Goal: Information Seeking & Learning: Learn about a topic

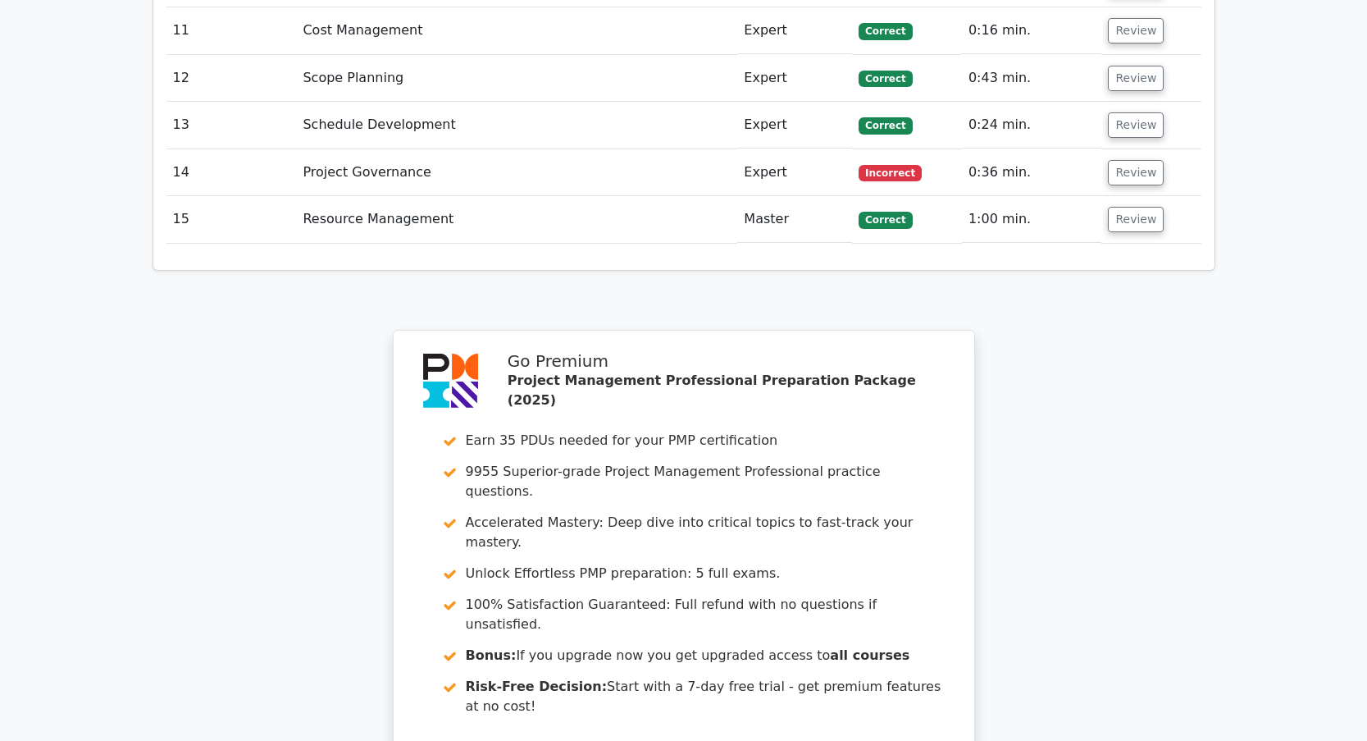
scroll to position [3103, 0]
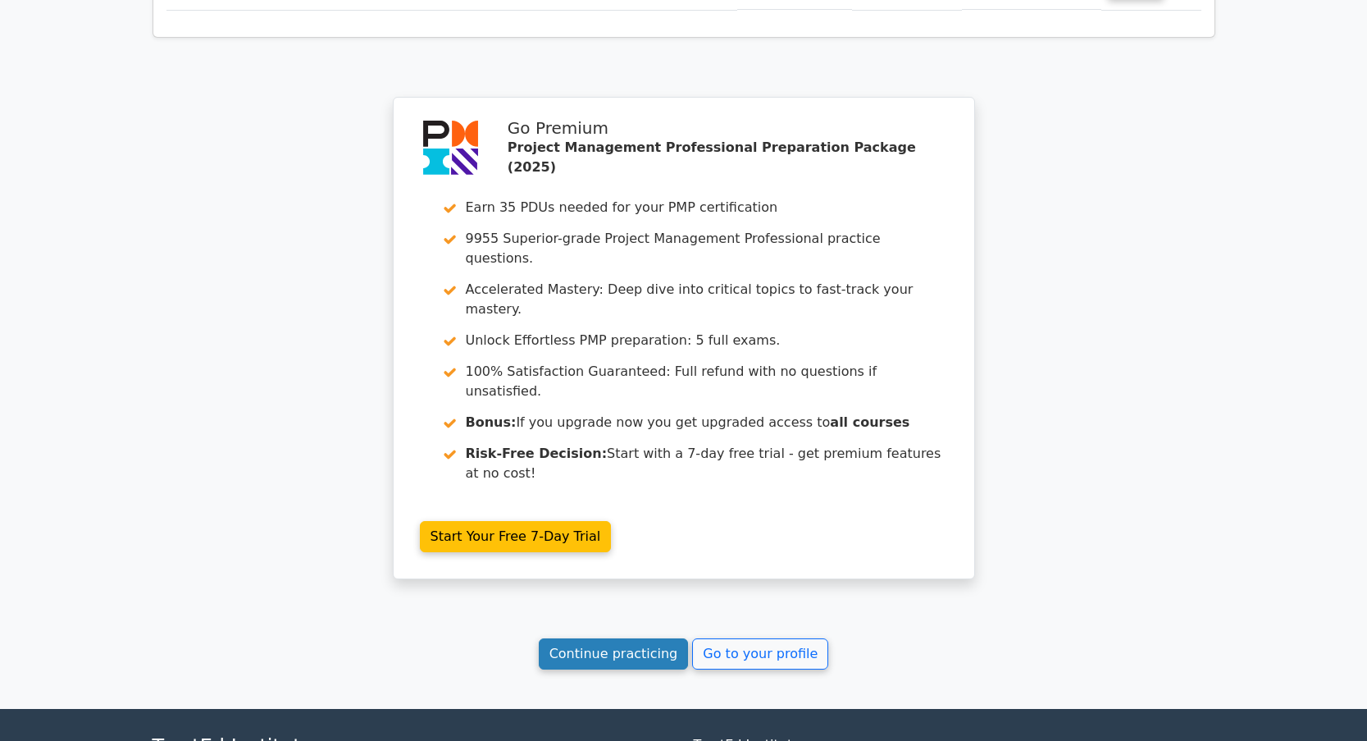
click at [617, 638] on link "Continue practicing" at bounding box center [614, 653] width 150 height 31
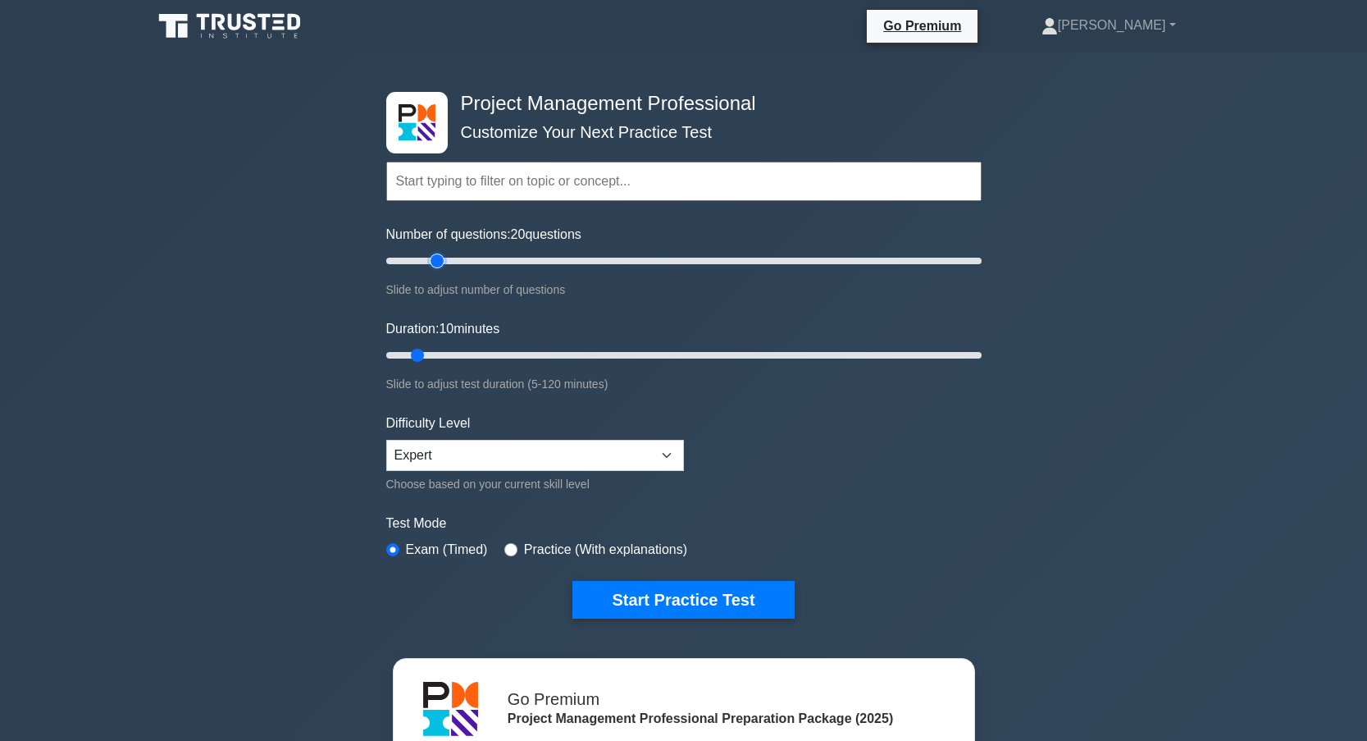
click at [431, 262] on input "Number of questions: 20 questions" at bounding box center [683, 261] width 595 height 20
type input "15"
click at [428, 262] on input "Number of questions: 15 questions" at bounding box center [683, 261] width 595 height 20
type input "15"
click at [432, 358] on input "Duration: 10 minutes" at bounding box center [683, 355] width 595 height 20
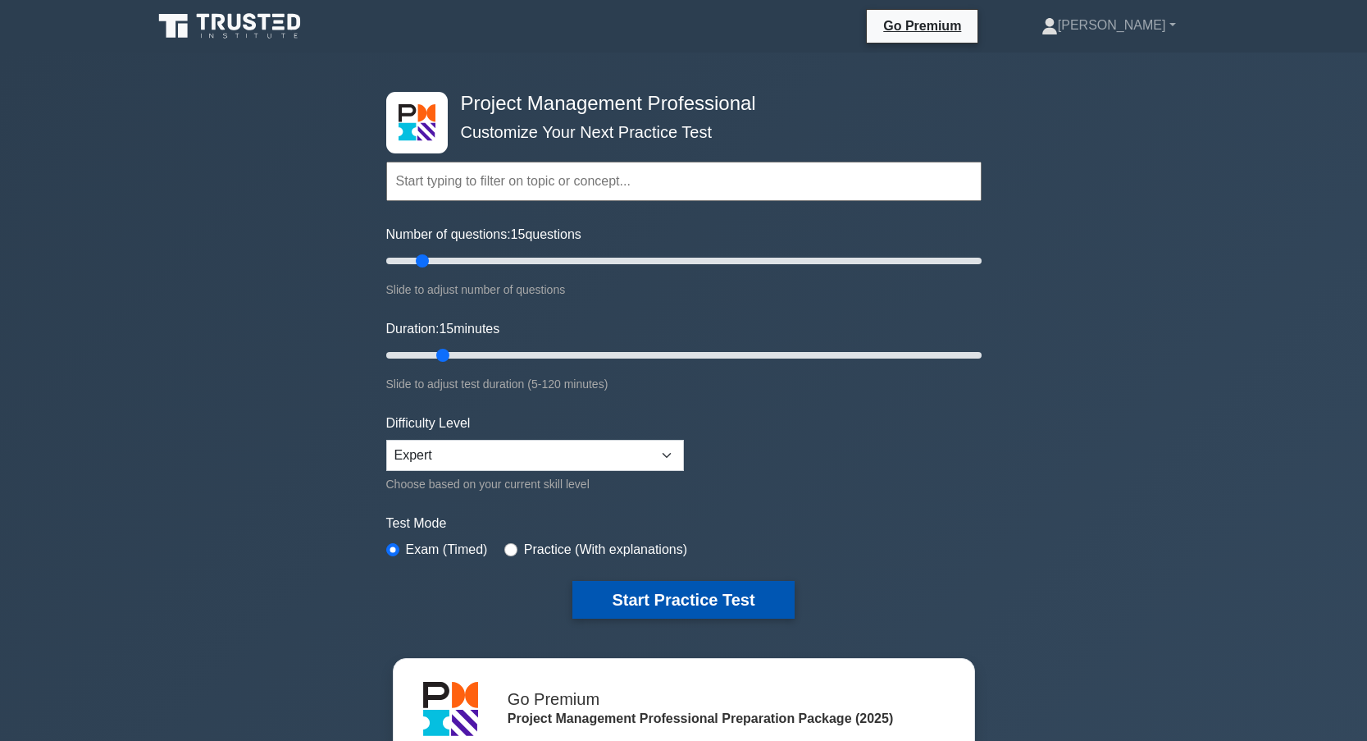
click at [673, 599] on button "Start Practice Test" at bounding box center [682, 600] width 221 height 38
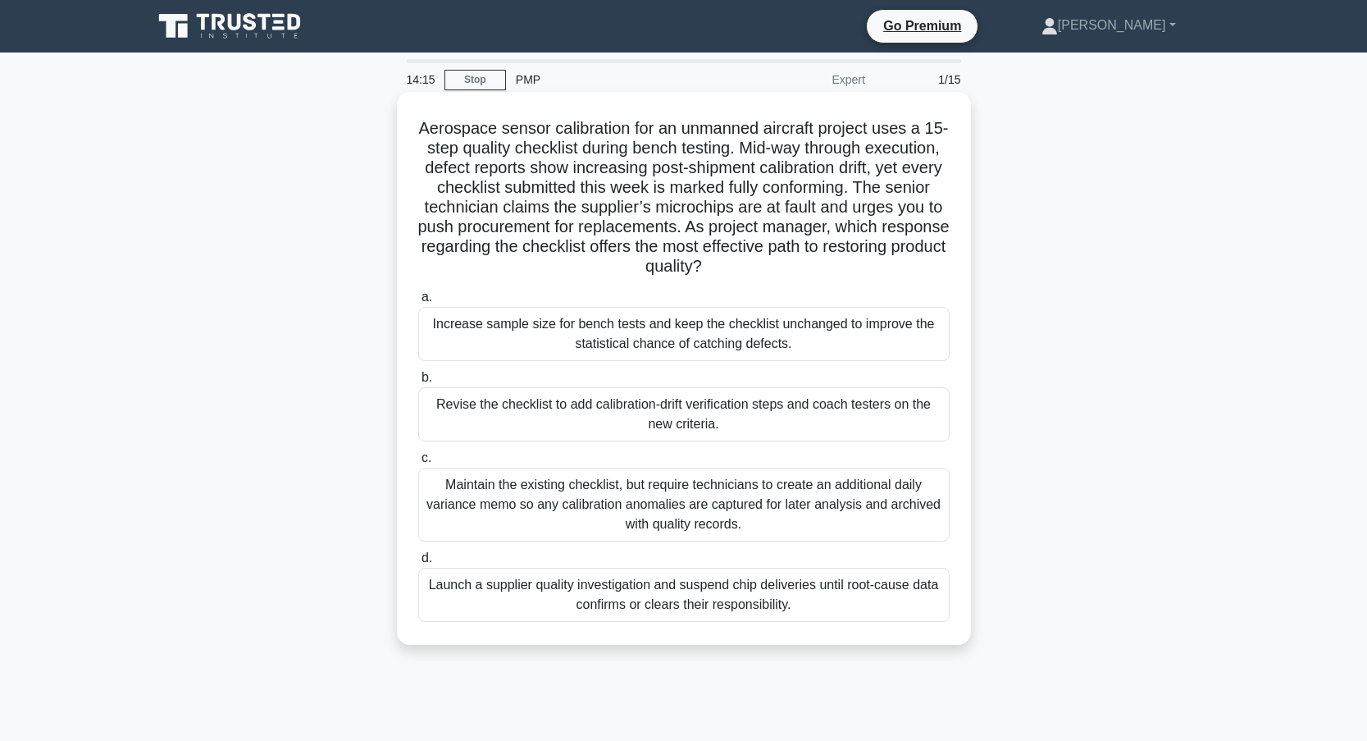
click at [732, 589] on div "Launch a supplier quality investigation and suspend chip deliveries until root-…" at bounding box center [683, 595] width 531 height 54
click at [418, 563] on input "d. Launch a supplier quality investigation and suspend chip deliveries until ro…" at bounding box center [418, 558] width 0 height 11
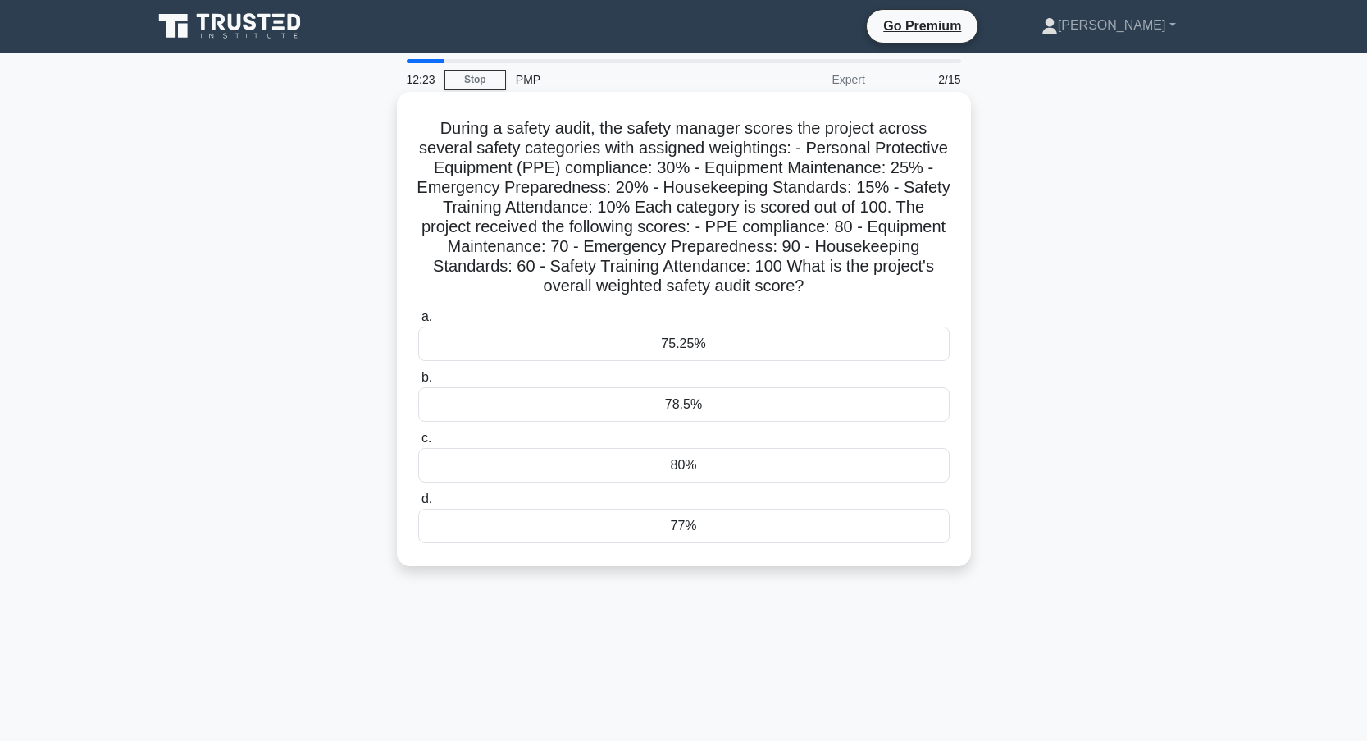
click at [678, 404] on div "78.5%" at bounding box center [683, 404] width 531 height 34
click at [418, 383] on input "b. 78.5%" at bounding box center [418, 377] width 0 height 11
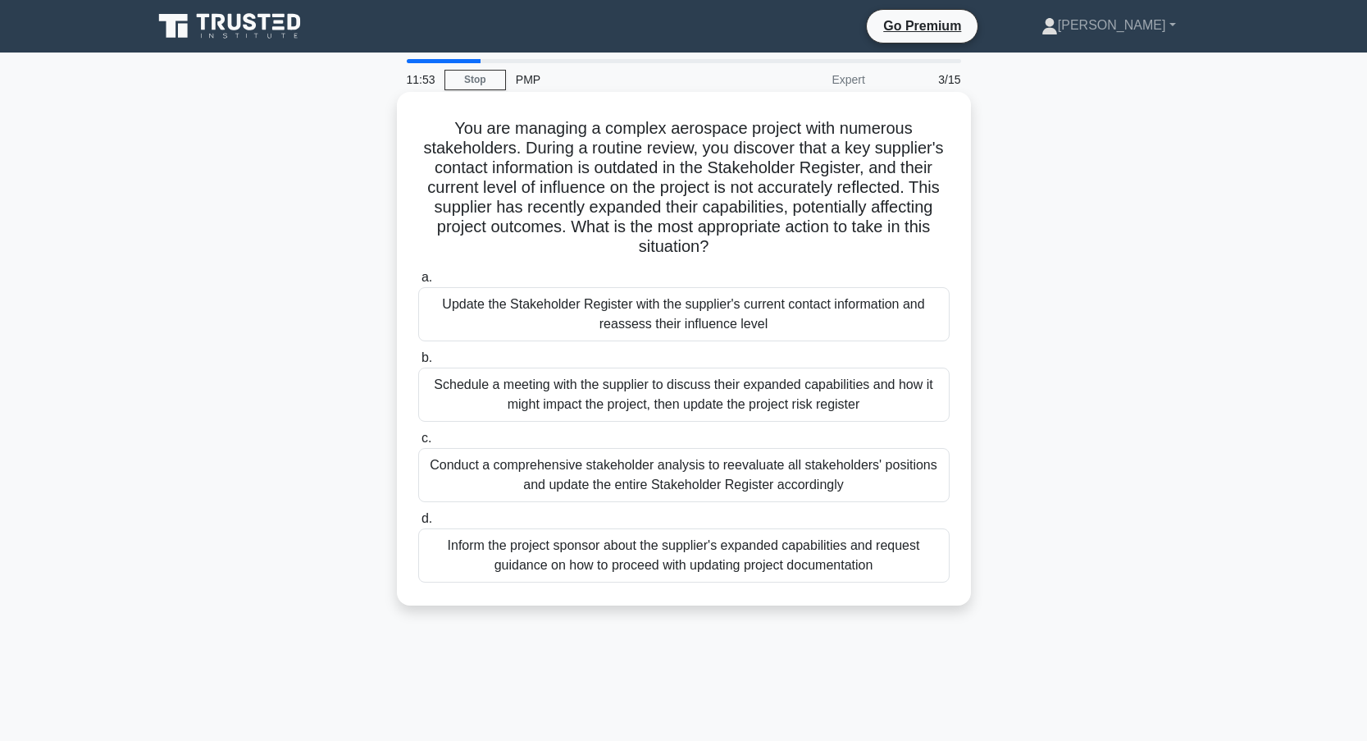
click at [483, 313] on div "Update the Stakeholder Register with the supplier's current contact information…" at bounding box center [683, 314] width 531 height 54
click at [418, 283] on input "a. Update the Stakeholder Register with the supplier's current contact informat…" at bounding box center [418, 277] width 0 height 11
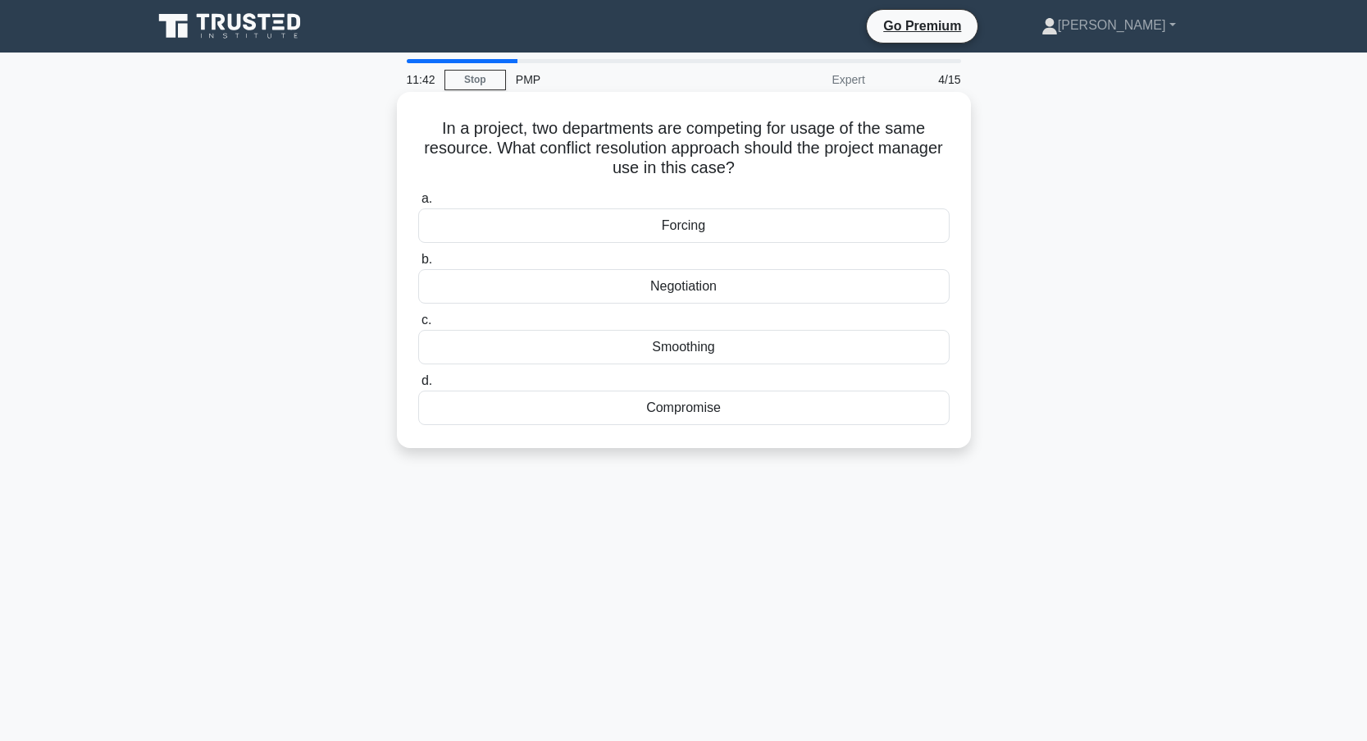
click at [560, 288] on div "Negotiation" at bounding box center [683, 286] width 531 height 34
click at [418, 265] on input "b. Negotiation" at bounding box center [418, 259] width 0 height 11
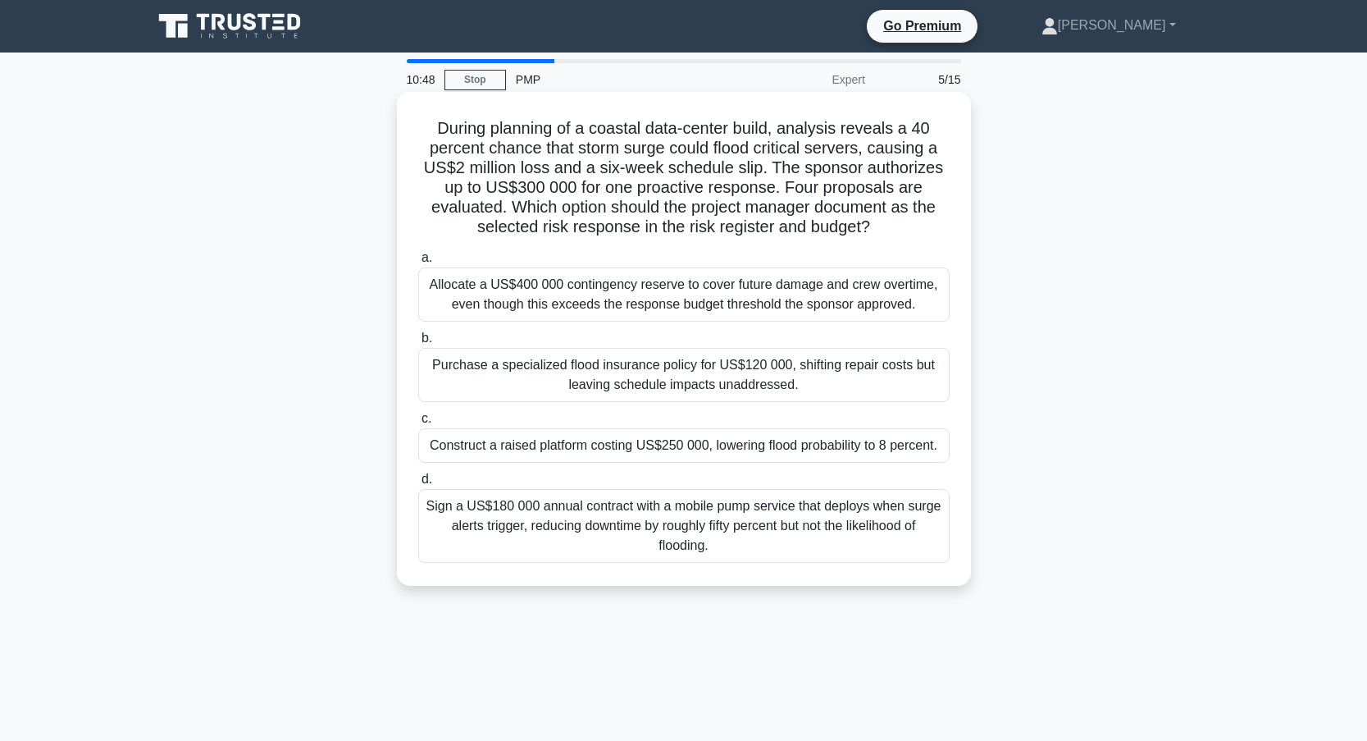
click at [487, 446] on div "Construct a raised platform costing US$250 000, lowering flood probability to 8…" at bounding box center [683, 445] width 531 height 34
click at [418, 424] on input "c. Construct a raised platform costing US$250 000, lowering flood probability t…" at bounding box center [418, 418] width 0 height 11
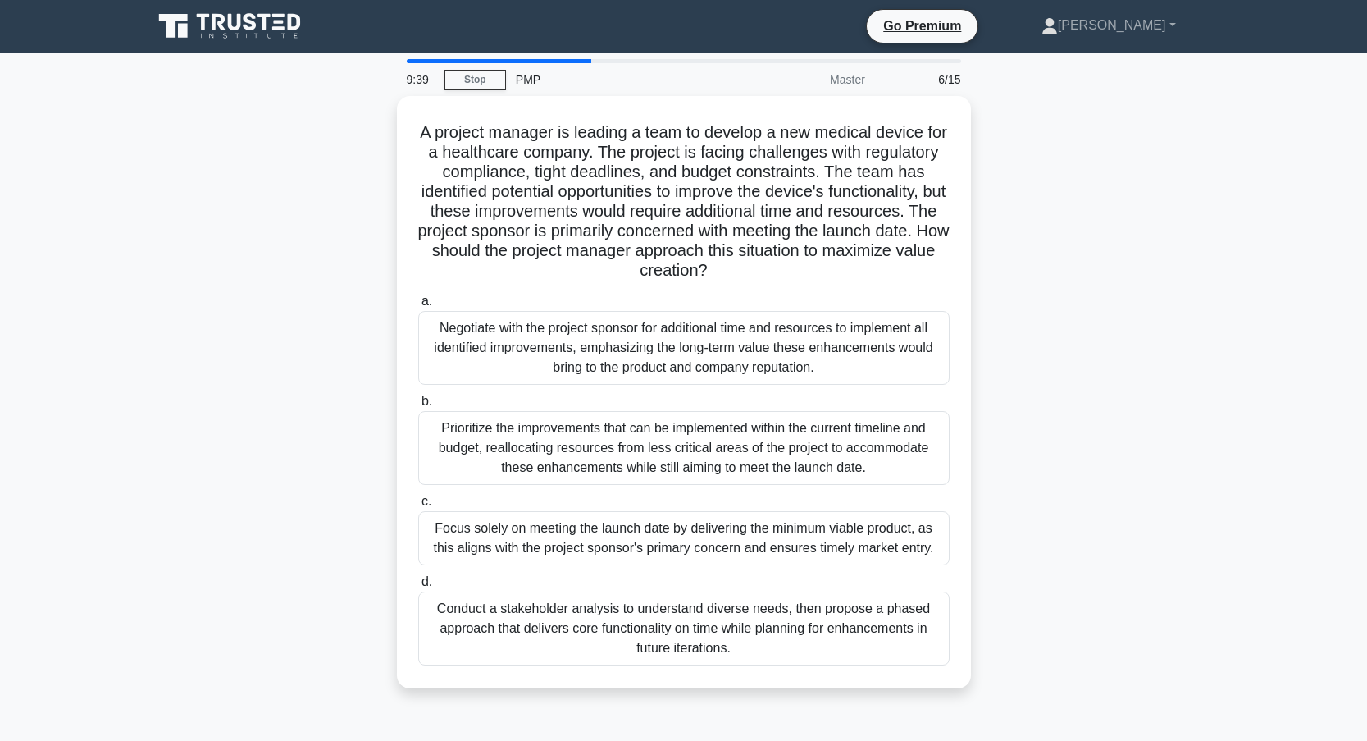
click at [559, 527] on div "Focus solely on meeting the launch date by delivering the minimum viable produc…" at bounding box center [683, 538] width 531 height 54
click at [418, 507] on input "c. Focus solely on meeting the launch date by delivering the minimum viable pro…" at bounding box center [418, 501] width 0 height 11
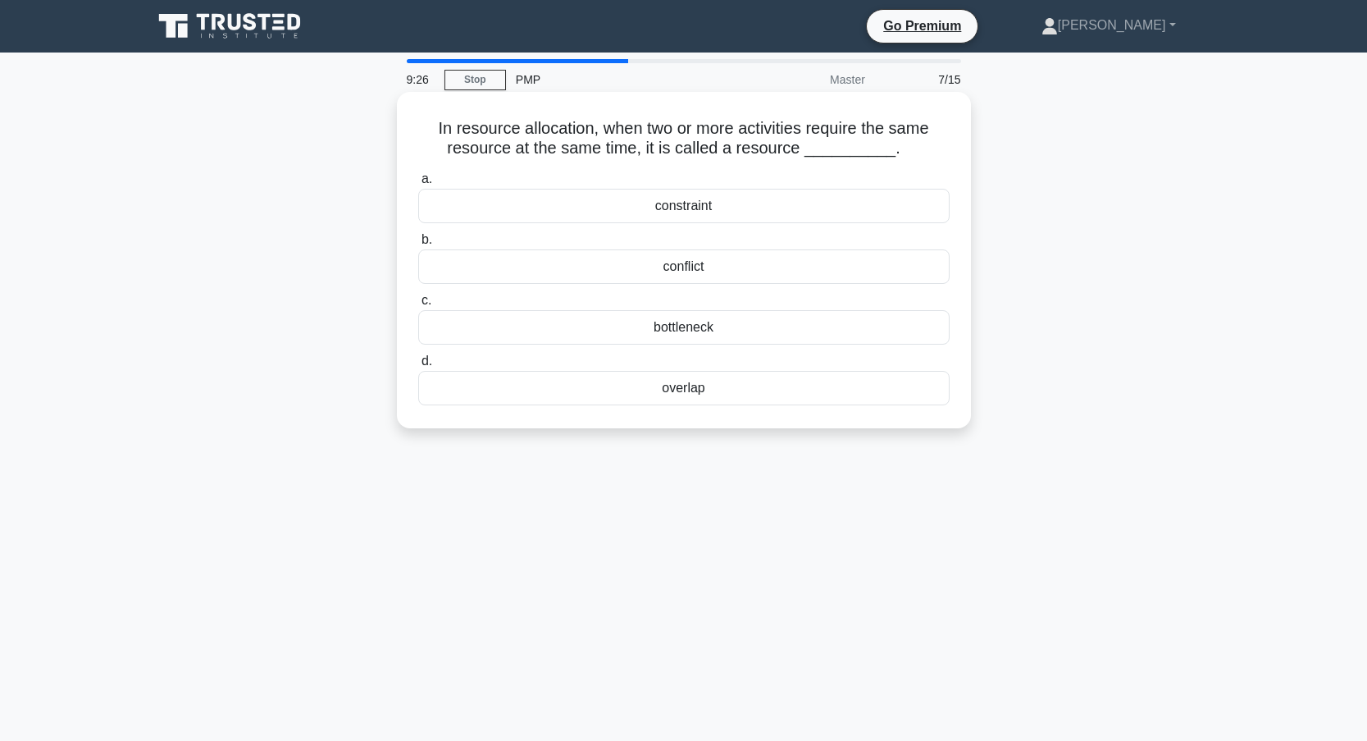
click at [609, 209] on div "constraint" at bounding box center [683, 206] width 531 height 34
click at [418, 185] on input "a. constraint" at bounding box center [418, 179] width 0 height 11
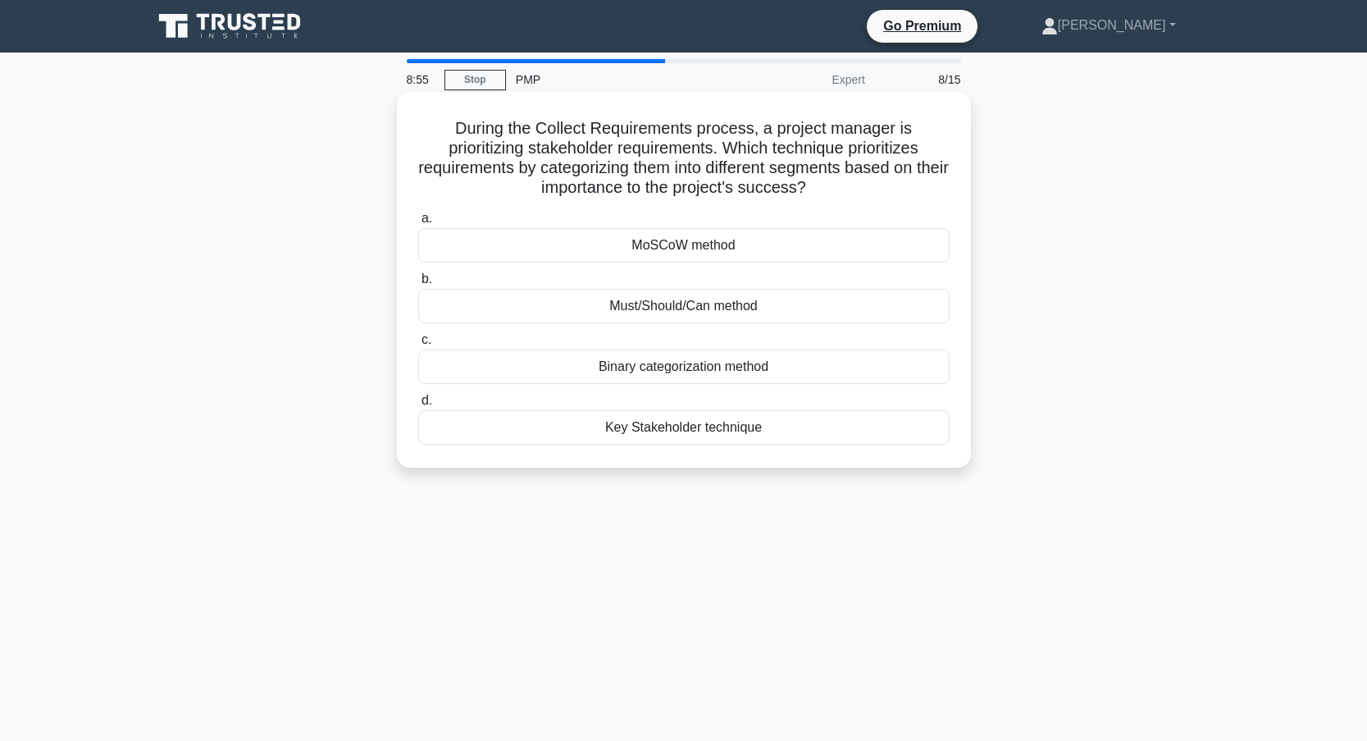
click at [609, 251] on div "MoSCoW method" at bounding box center [683, 245] width 531 height 34
click at [418, 224] on input "a. MoSCoW method" at bounding box center [418, 218] width 0 height 11
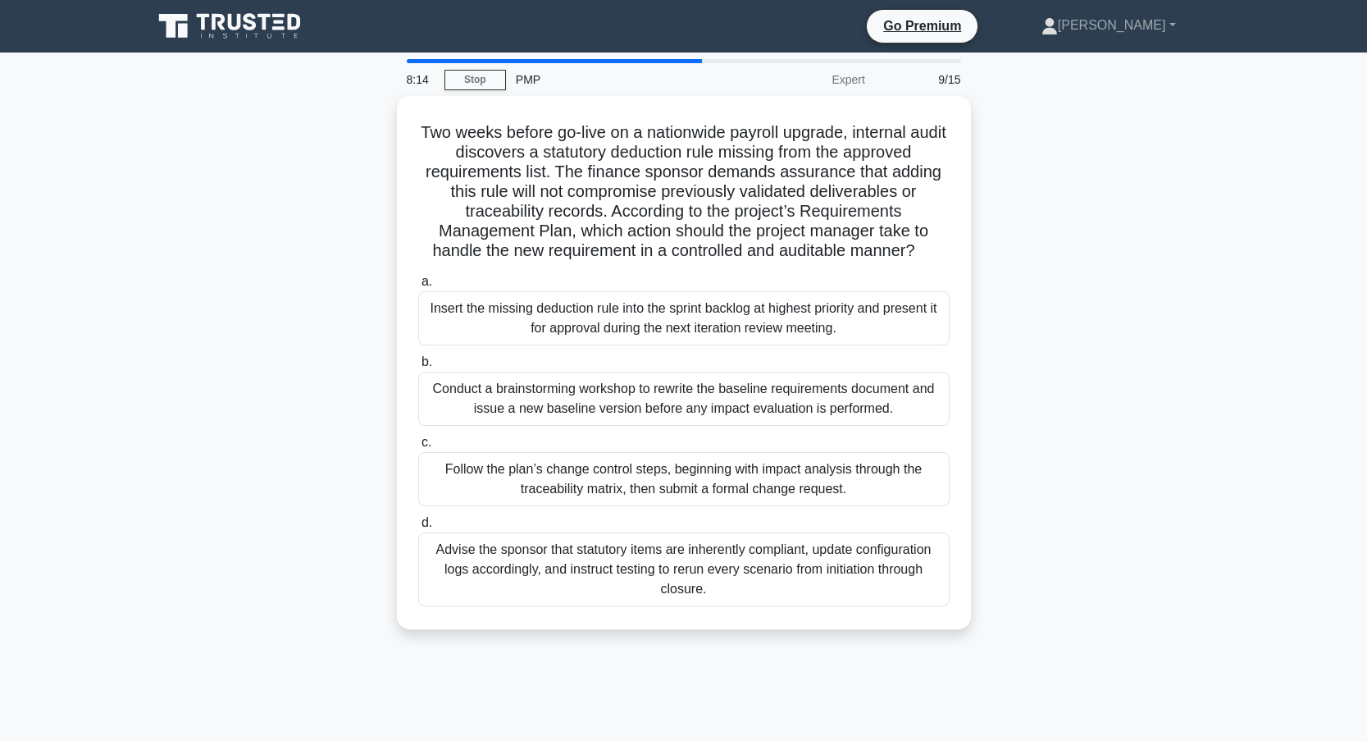
click at [345, 466] on div "Two weeks before go-live on a nationwide payroll upgrade, internal audit discov…" at bounding box center [684, 372] width 1083 height 553
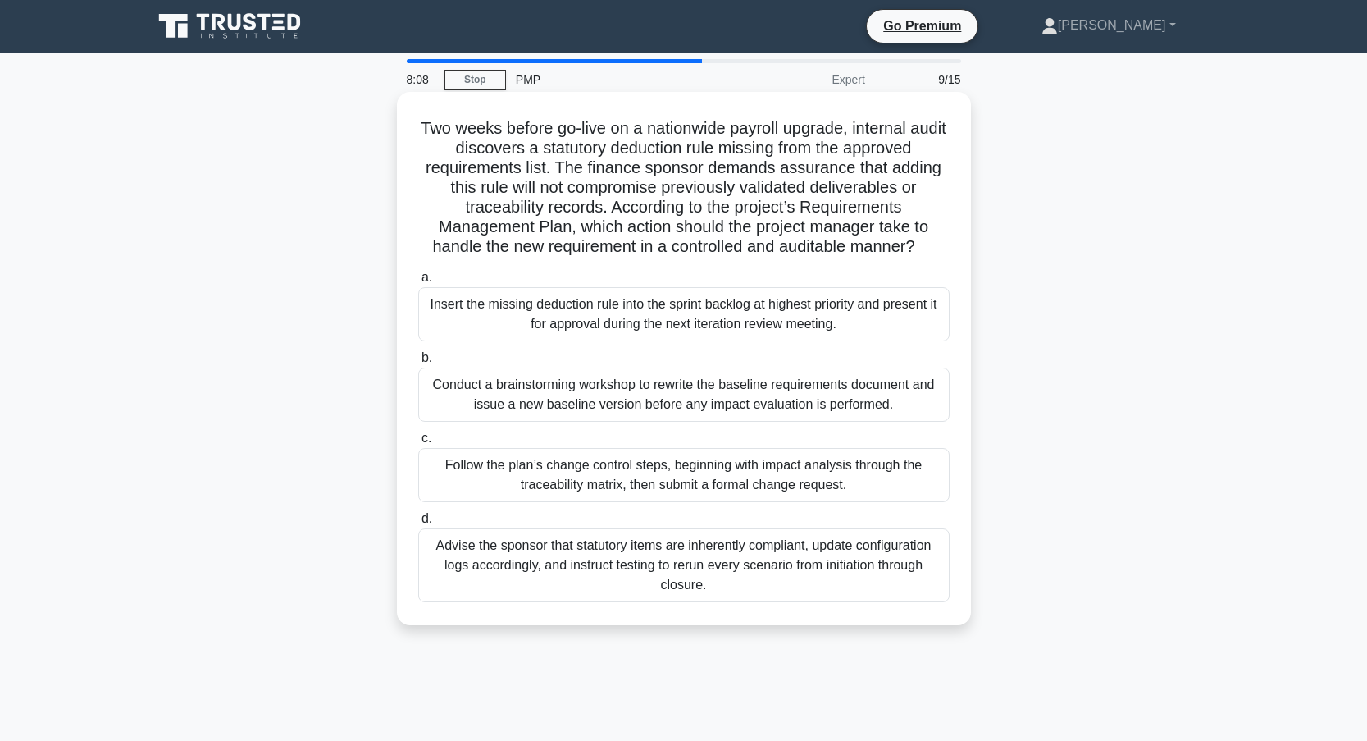
click at [525, 475] on div "Follow the plan’s change control steps, beginning with impact analysis through …" at bounding box center [683, 475] width 531 height 54
click at [418, 444] on input "c. Follow the plan’s change control steps, beginning with impact analysis throu…" at bounding box center [418, 438] width 0 height 11
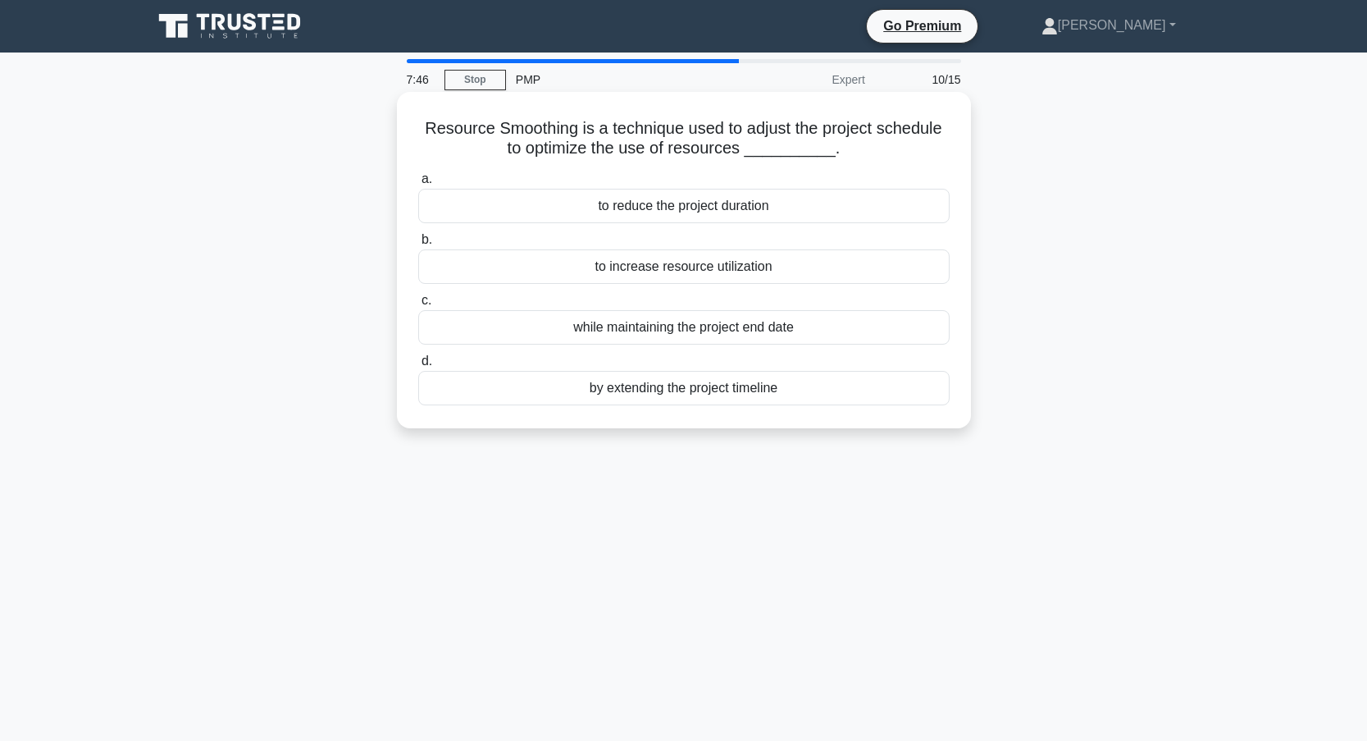
click at [634, 333] on div "while maintaining the project end date" at bounding box center [683, 327] width 531 height 34
click at [418, 306] on input "c. while maintaining the project end date" at bounding box center [418, 300] width 0 height 11
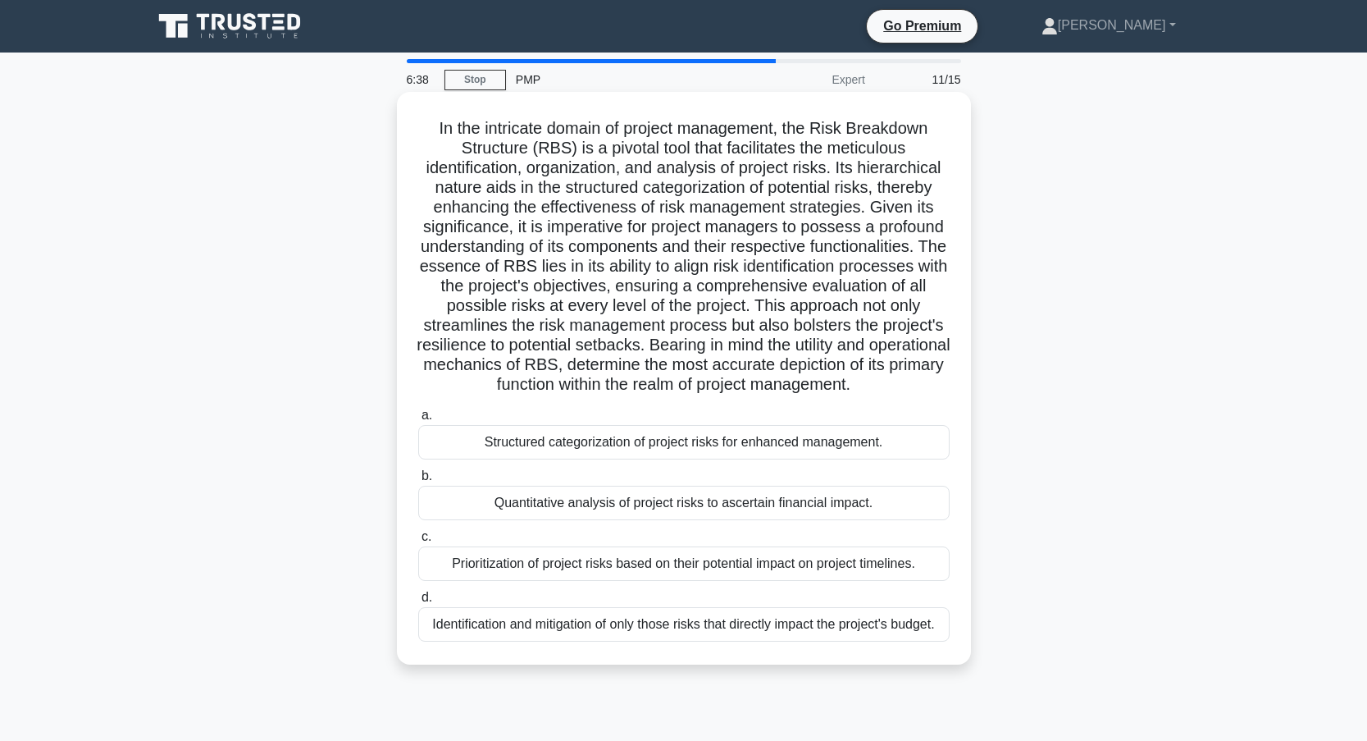
click at [534, 448] on div "Structured categorization of project risks for enhanced management." at bounding box center [683, 442] width 531 height 34
click at [418, 421] on input "a. Structured categorization of project risks for enhanced management." at bounding box center [418, 415] width 0 height 11
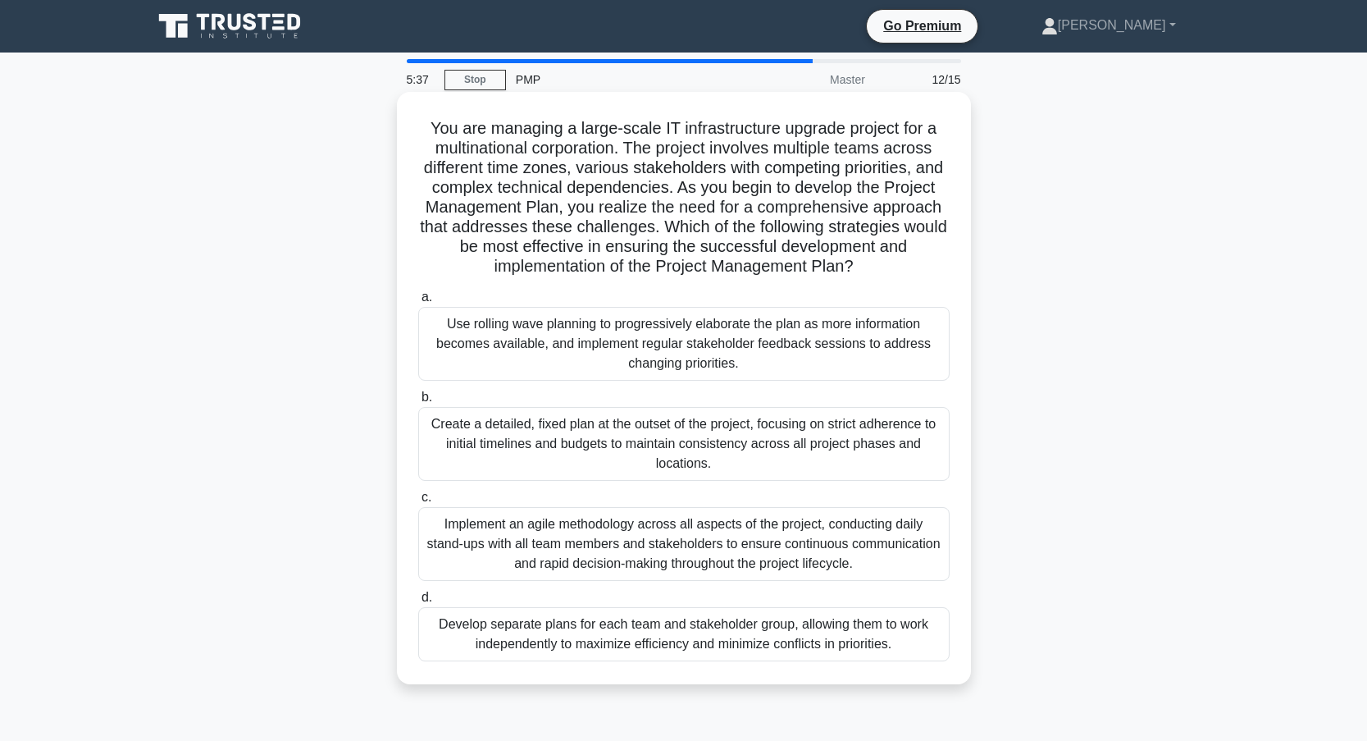
click at [542, 354] on div "Use rolling wave planning to progressively elaborate the plan as more informati…" at bounding box center [683, 344] width 531 height 74
click at [418, 303] on input "a. Use rolling wave planning to progressively elaborate the plan as more inform…" at bounding box center [418, 297] width 0 height 11
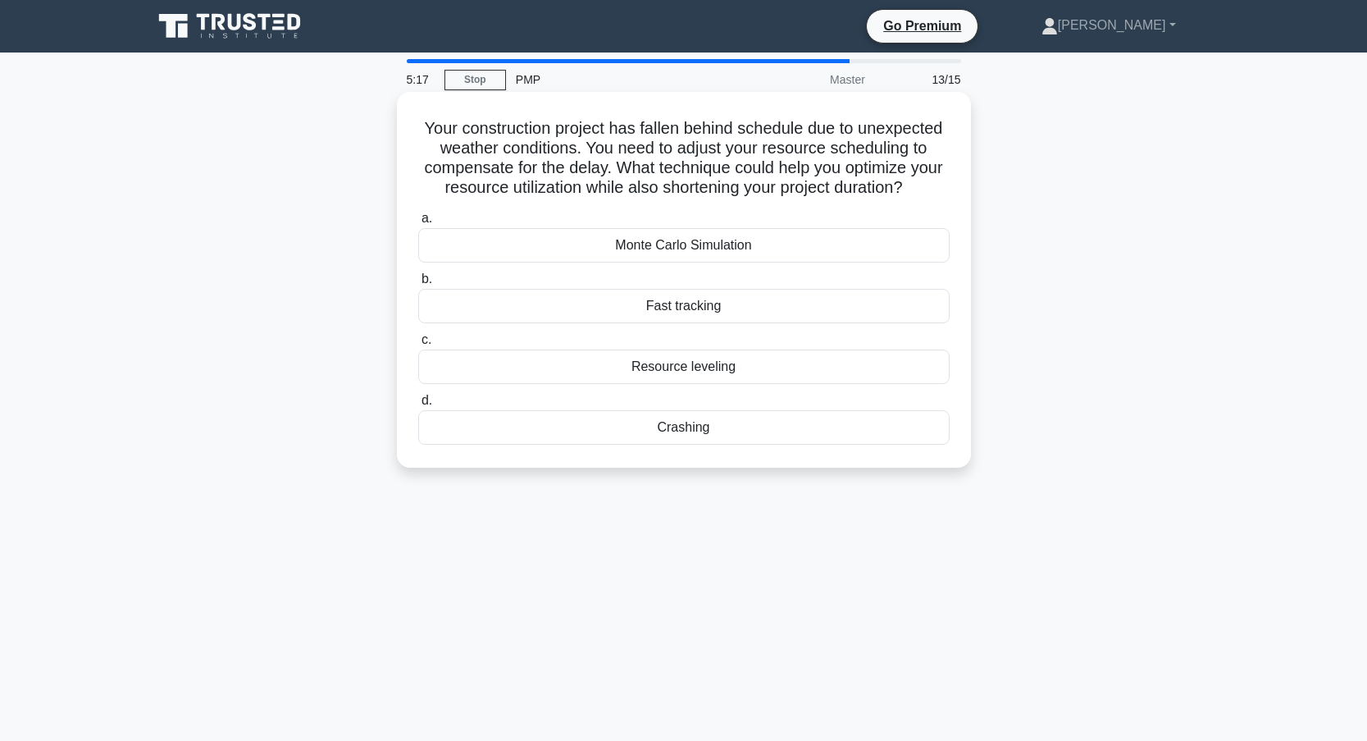
click at [661, 323] on div "Fast tracking" at bounding box center [683, 306] width 531 height 34
click at [418, 285] on input "b. Fast tracking" at bounding box center [418, 279] width 0 height 11
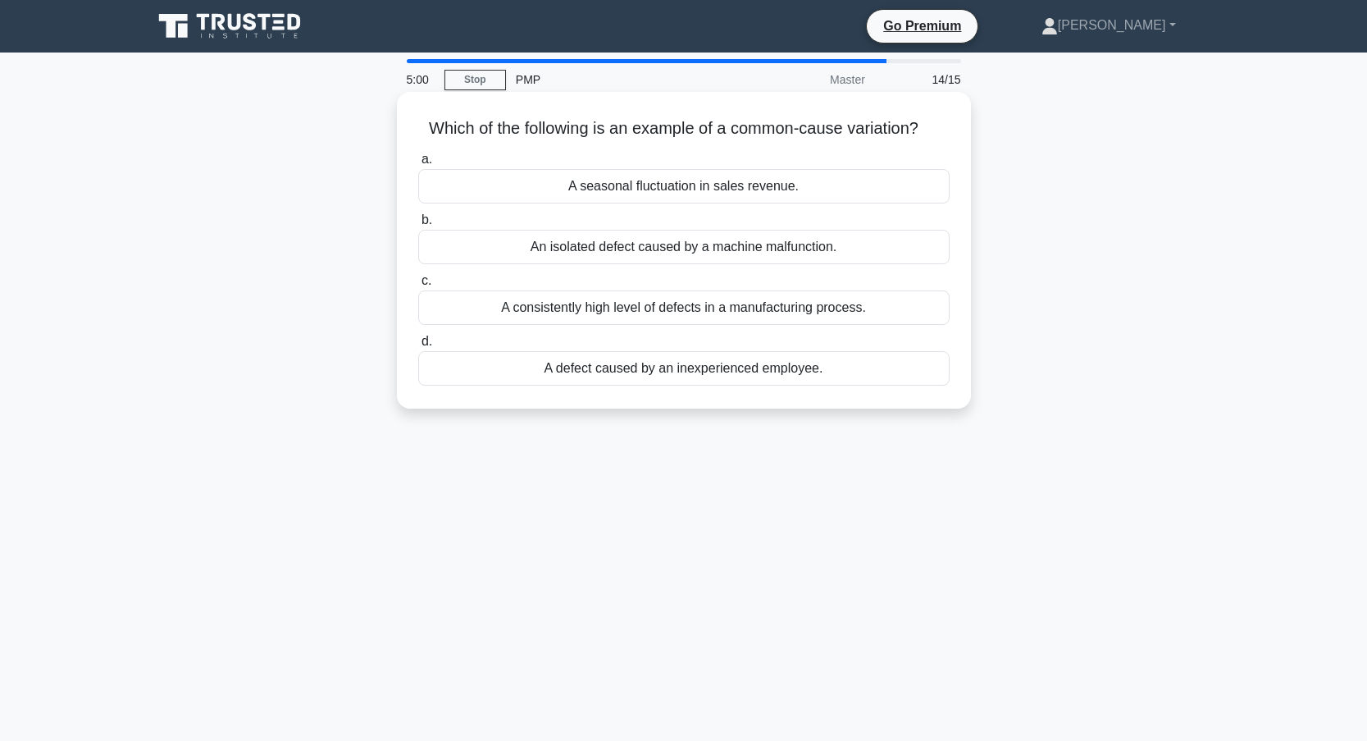
click at [614, 192] on div "A seasonal fluctuation in sales revenue." at bounding box center [683, 186] width 531 height 34
click at [418, 165] on input "a. A seasonal fluctuation in sales revenue." at bounding box center [418, 159] width 0 height 11
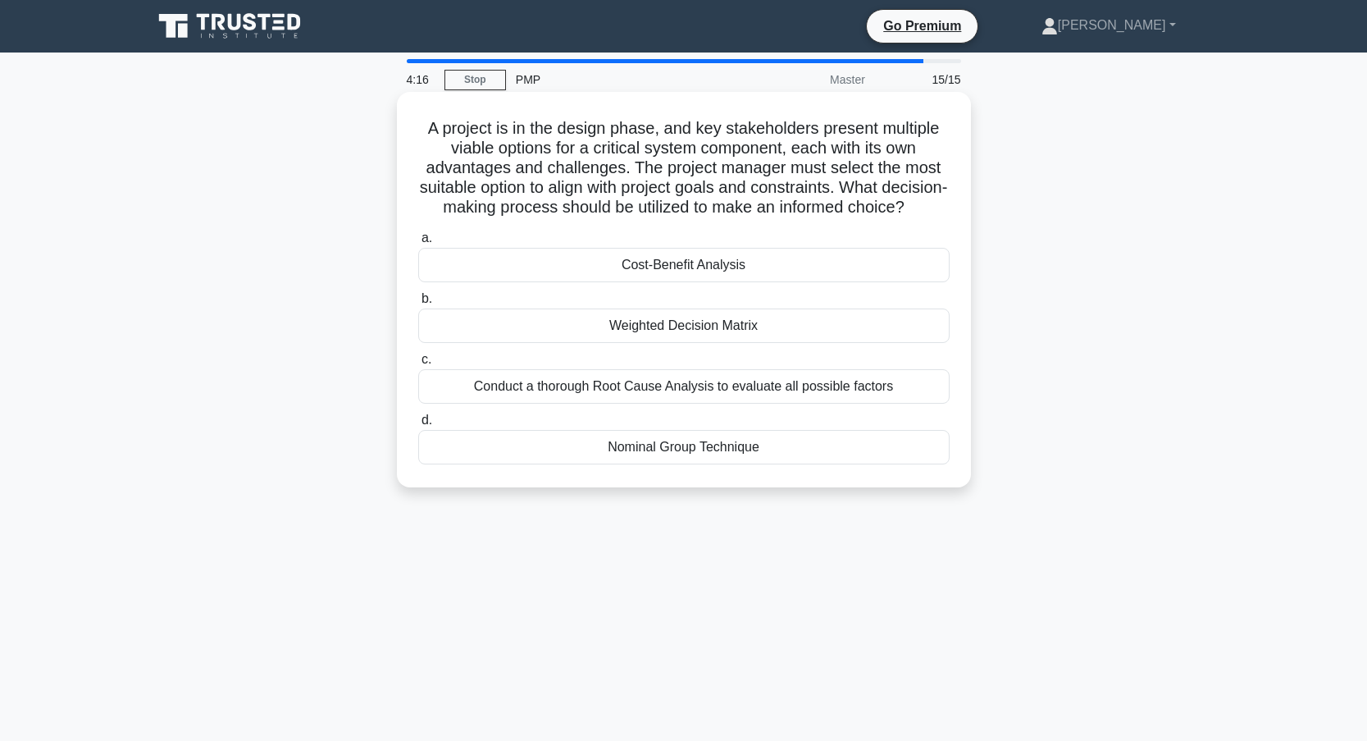
click at [659, 343] on div "Weighted Decision Matrix" at bounding box center [683, 325] width 531 height 34
click at [418, 304] on input "b. Weighted Decision Matrix" at bounding box center [418, 299] width 0 height 11
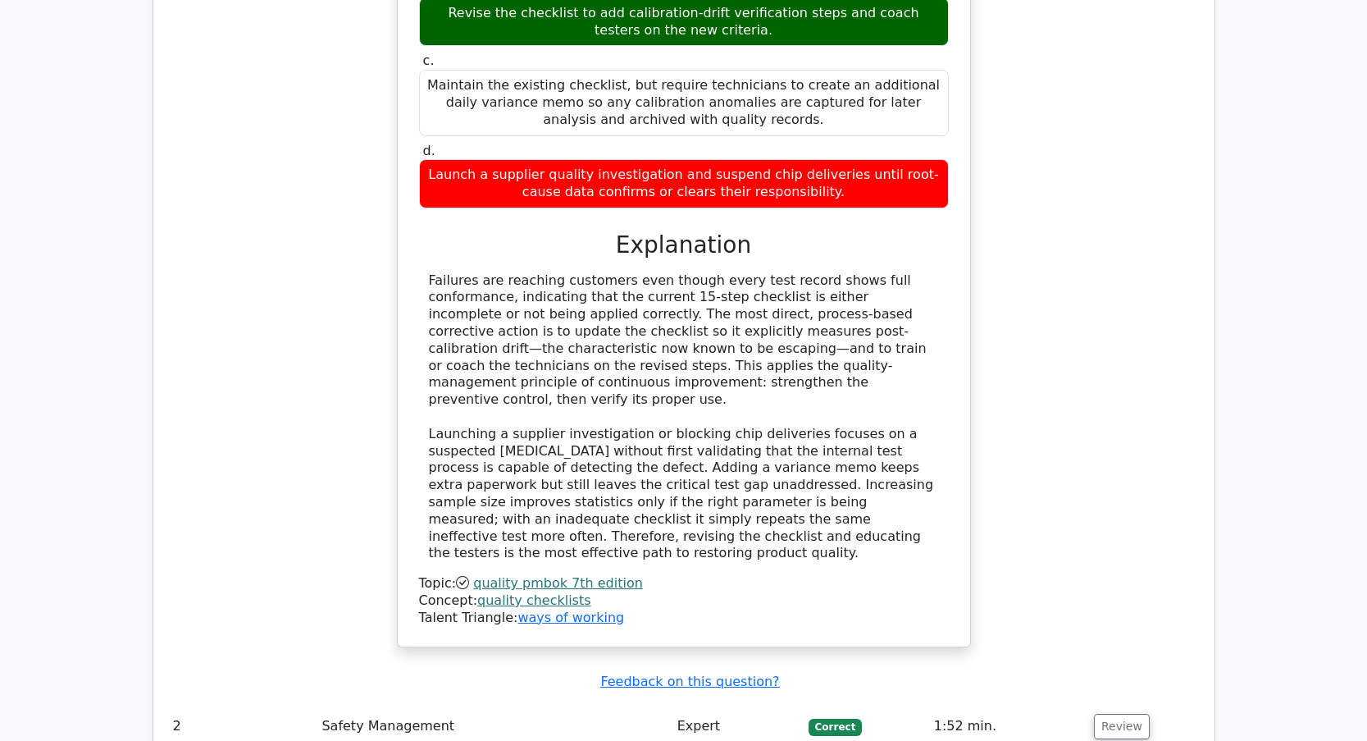
scroll to position [2542, 0]
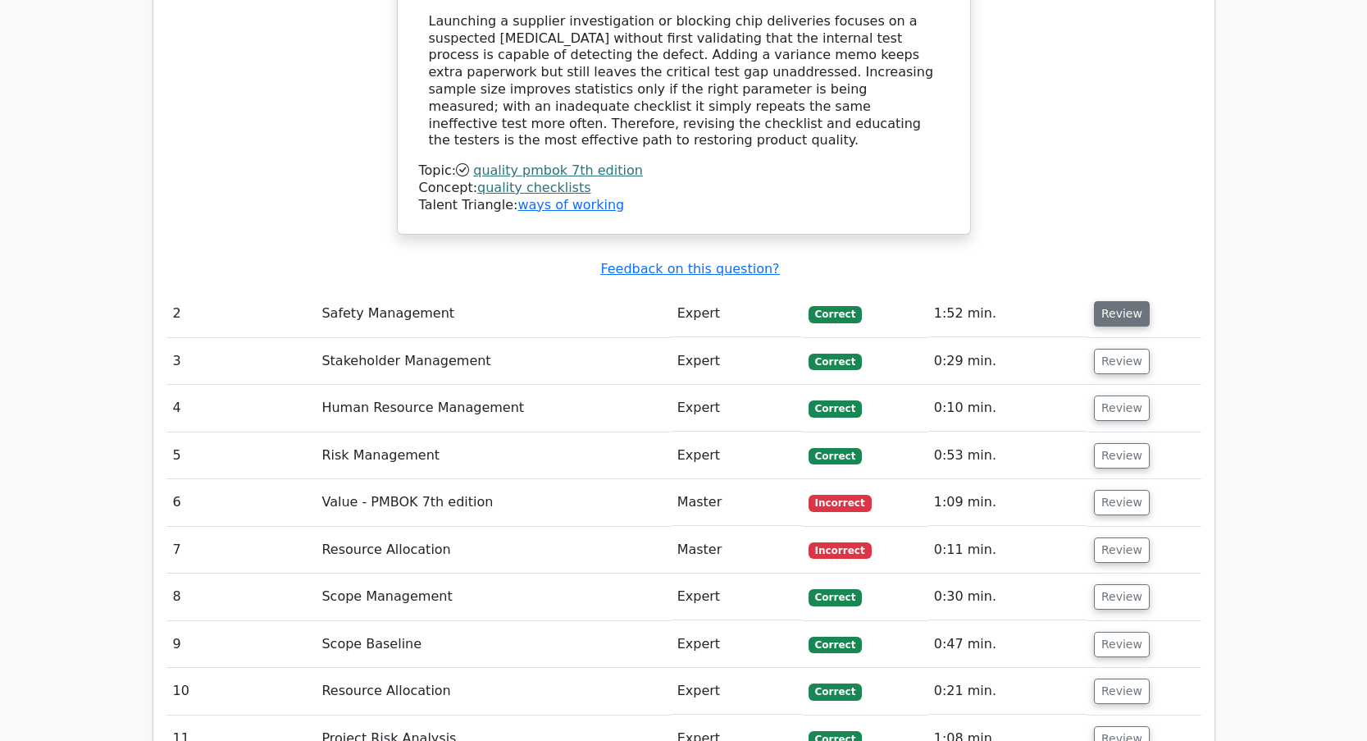
click at [1111, 301] on button "Review" at bounding box center [1122, 313] width 56 height 25
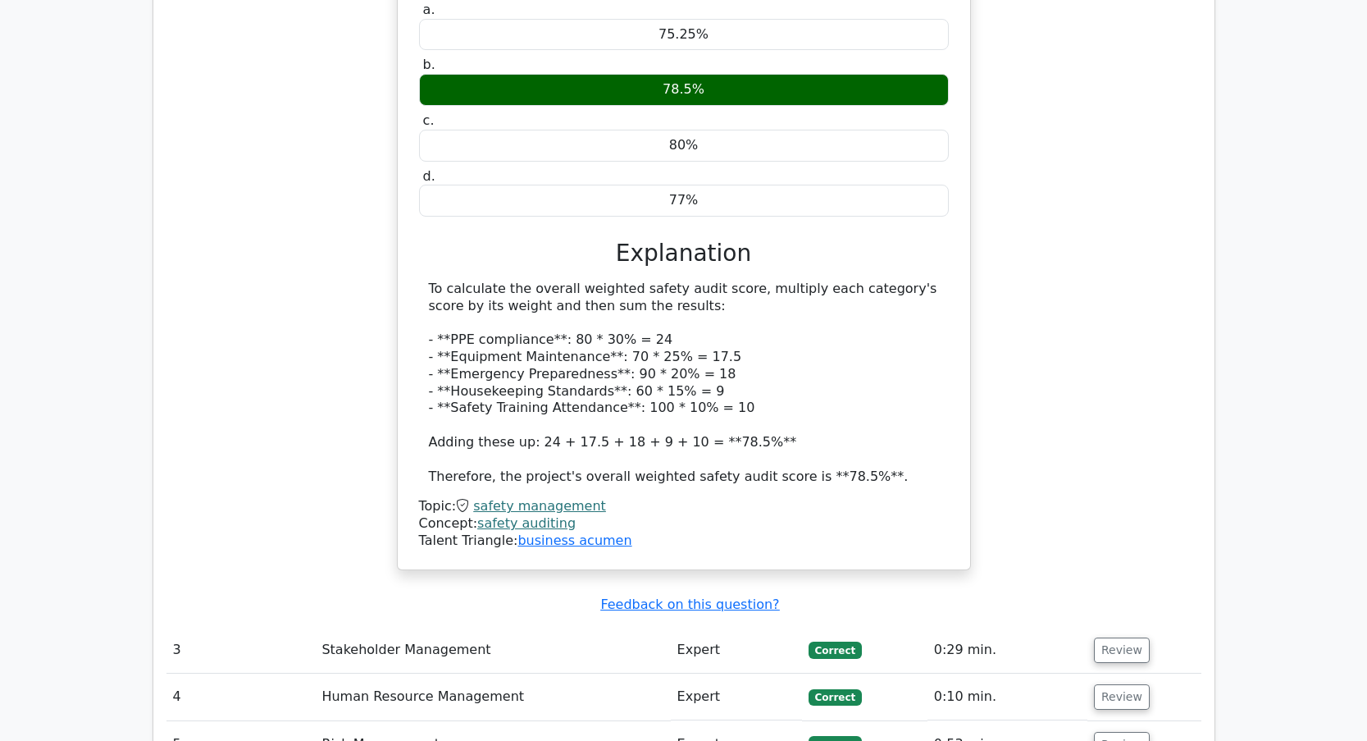
scroll to position [3363, 0]
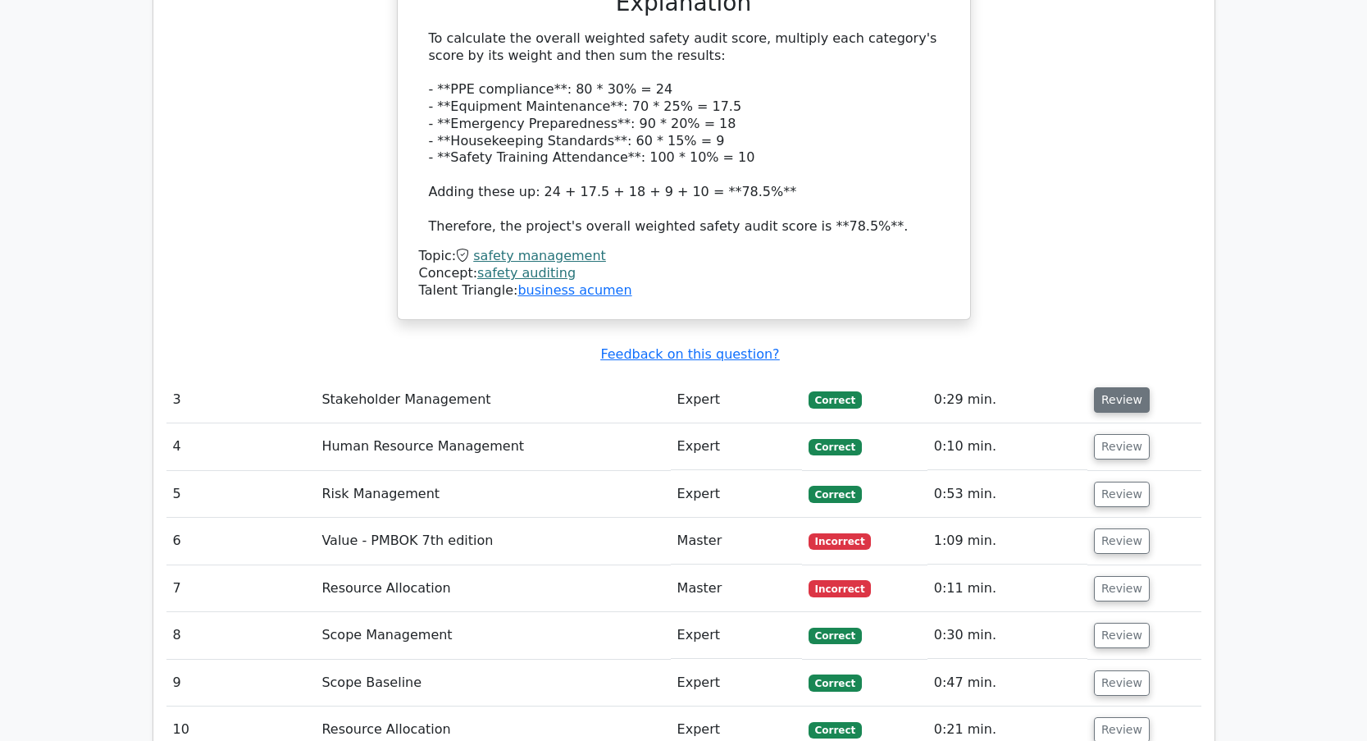
click at [1120, 387] on button "Review" at bounding box center [1122, 399] width 56 height 25
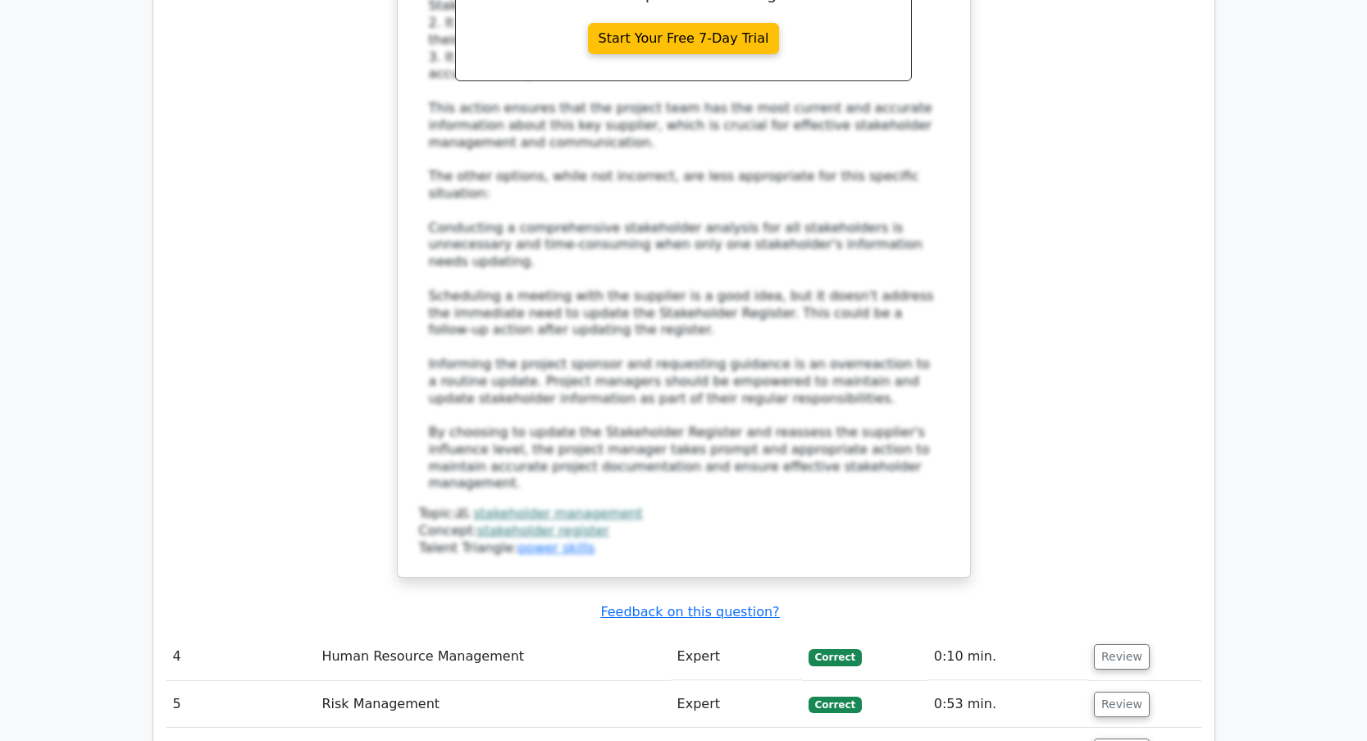
scroll to position [4593, 0]
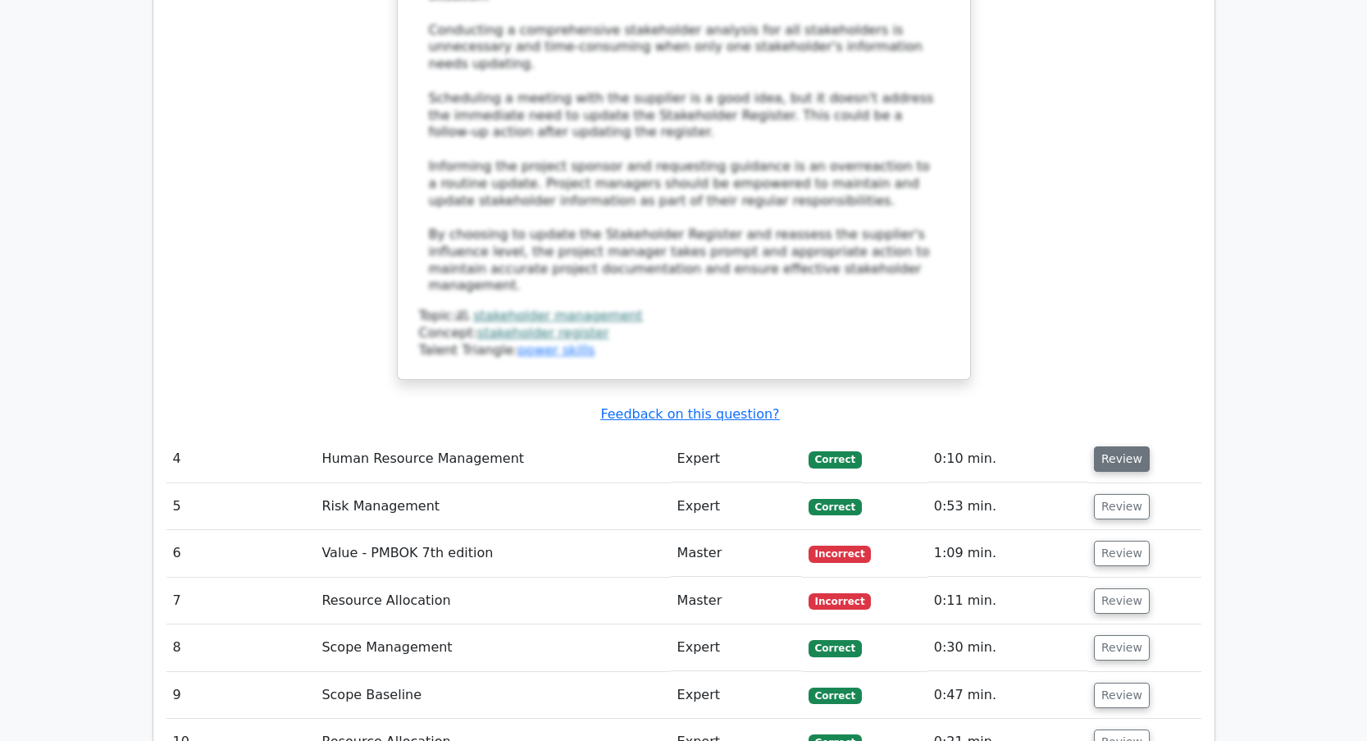
click at [1110, 446] on button "Review" at bounding box center [1122, 458] width 56 height 25
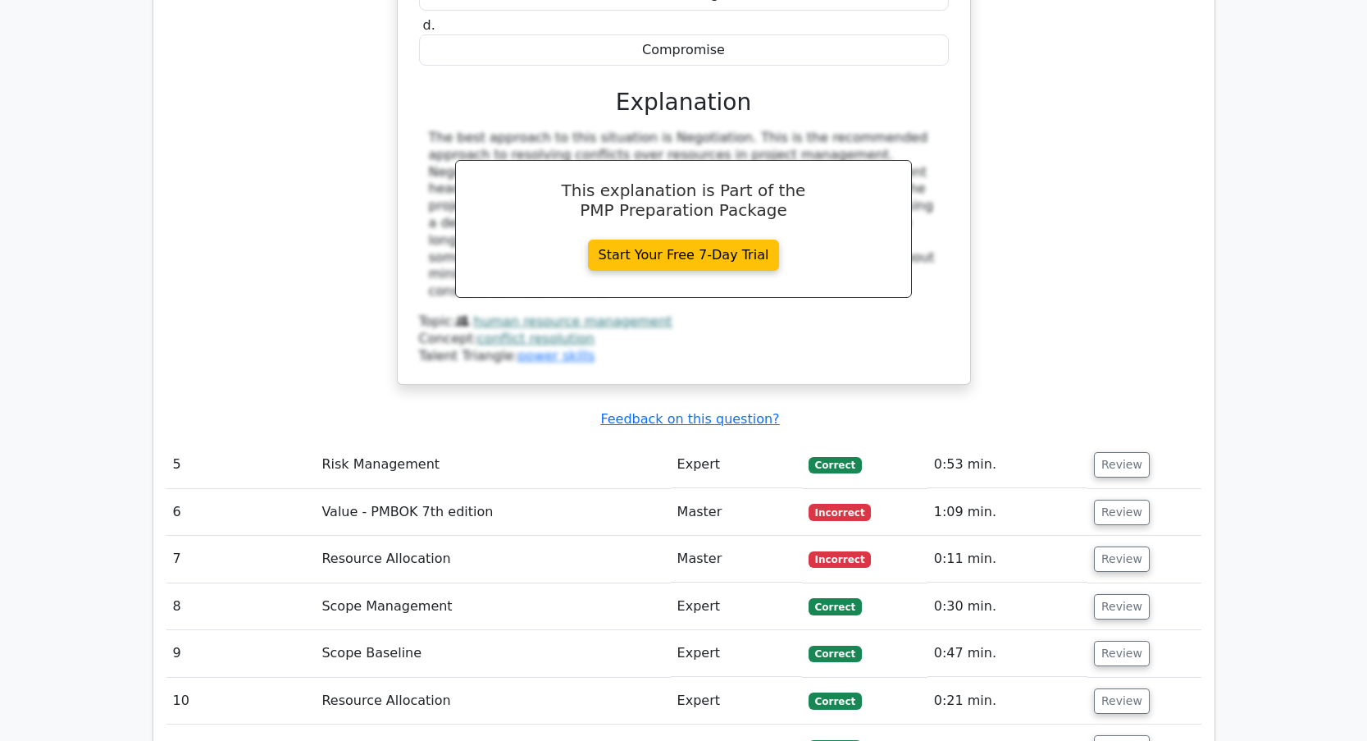
scroll to position [5331, 0]
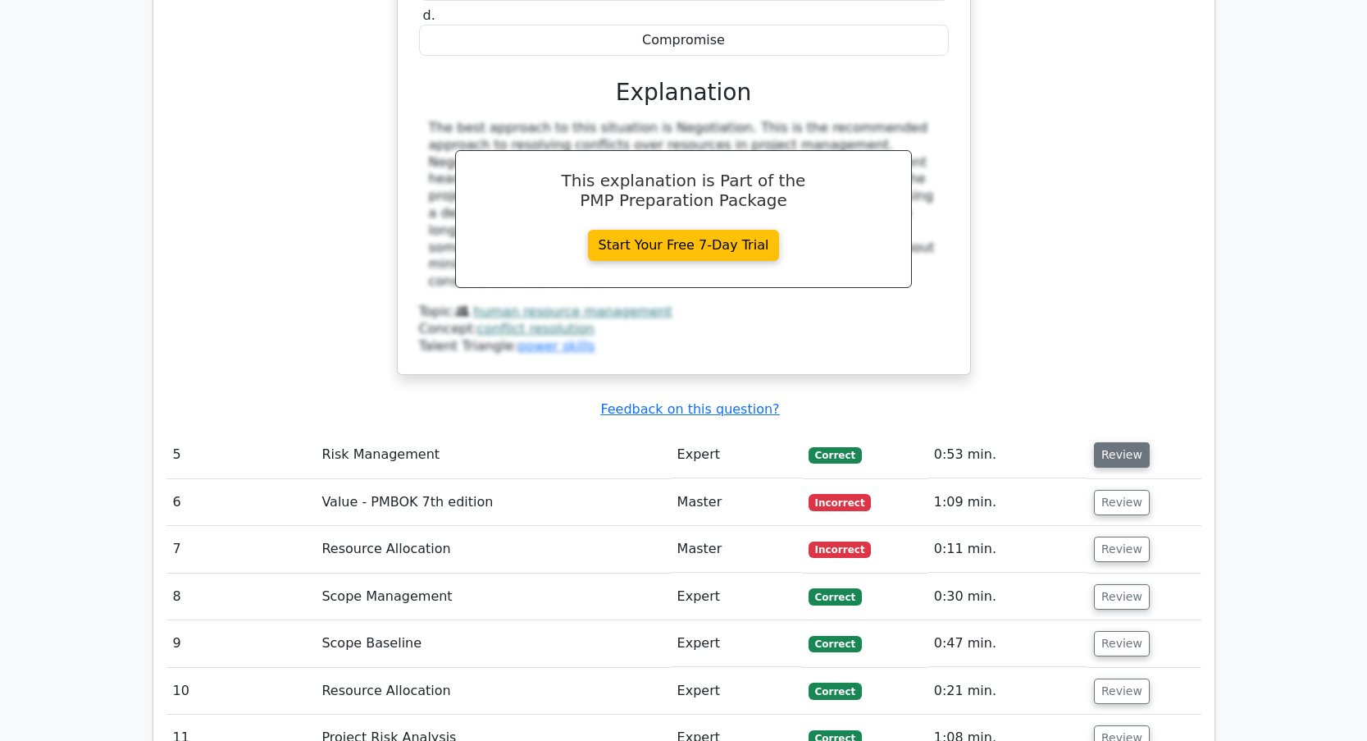
click at [1126, 442] on button "Review" at bounding box center [1122, 454] width 56 height 25
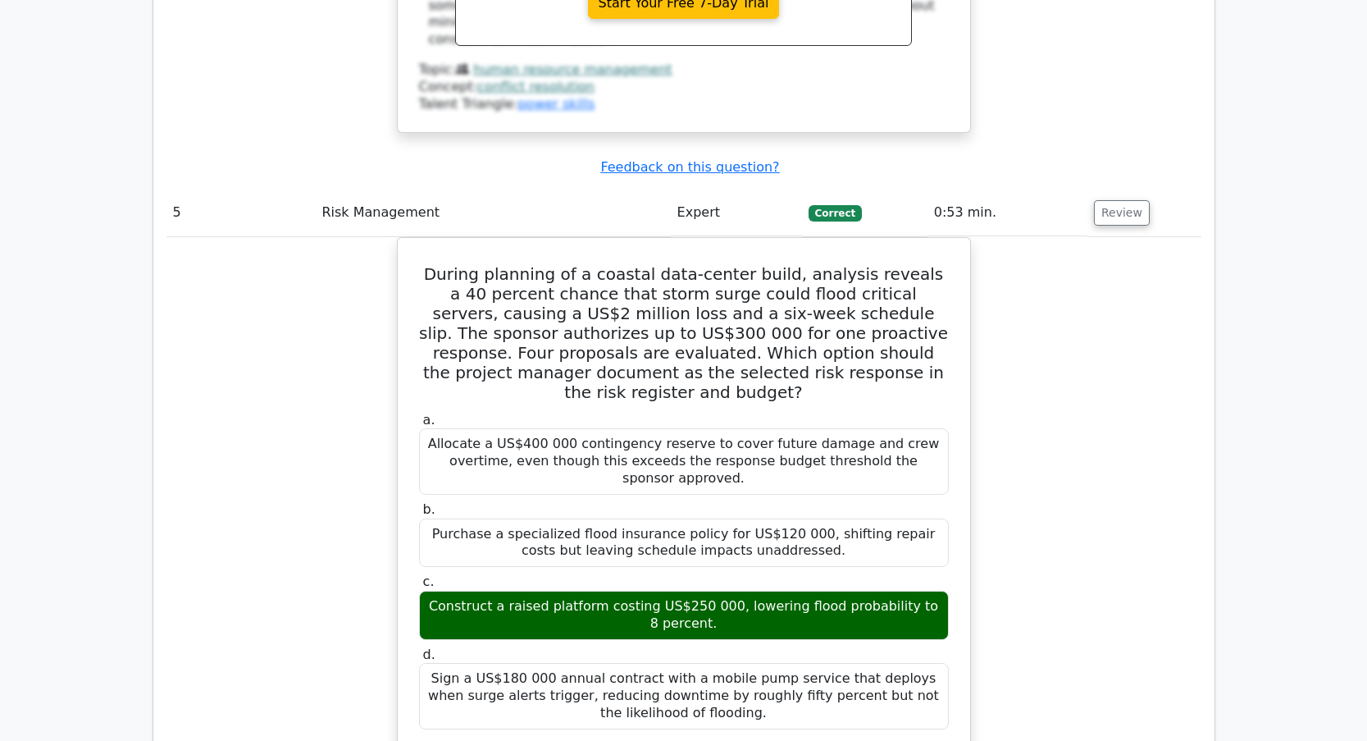
scroll to position [6315, 0]
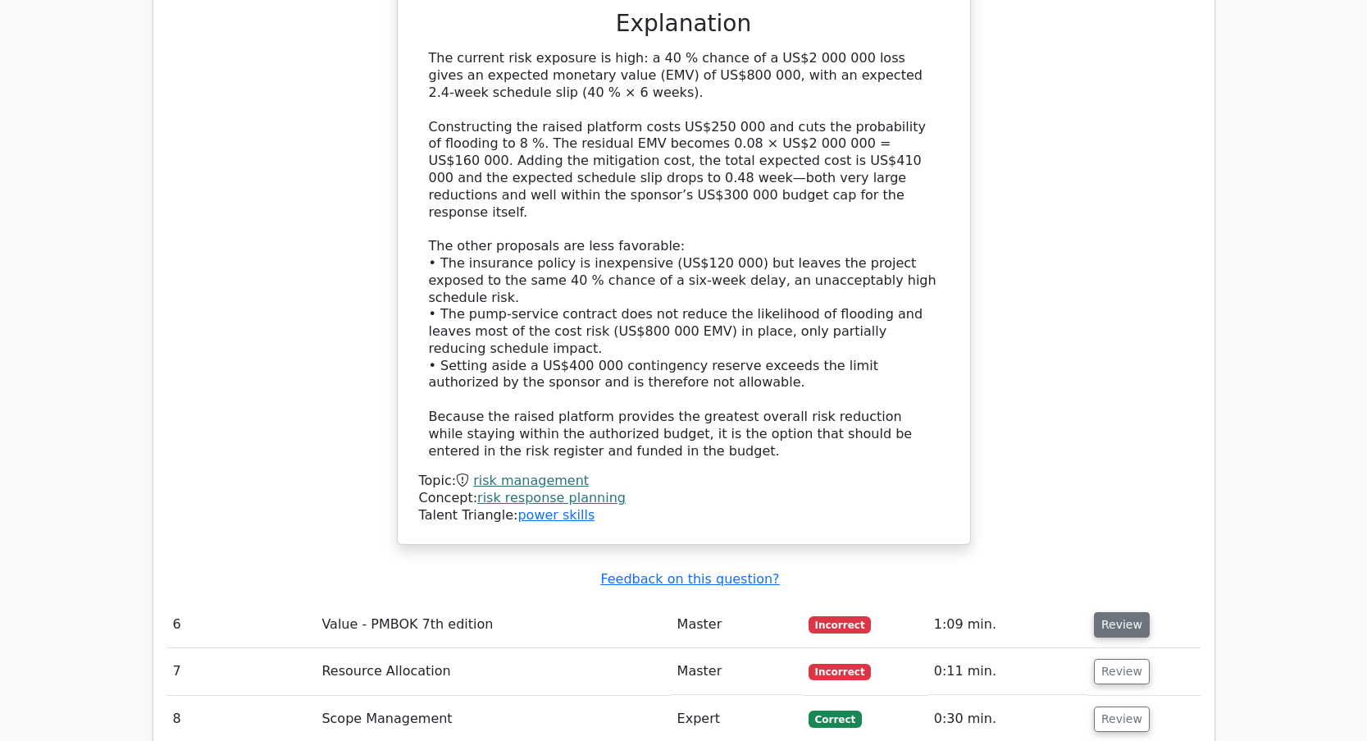
click at [1116, 612] on button "Review" at bounding box center [1122, 624] width 56 height 25
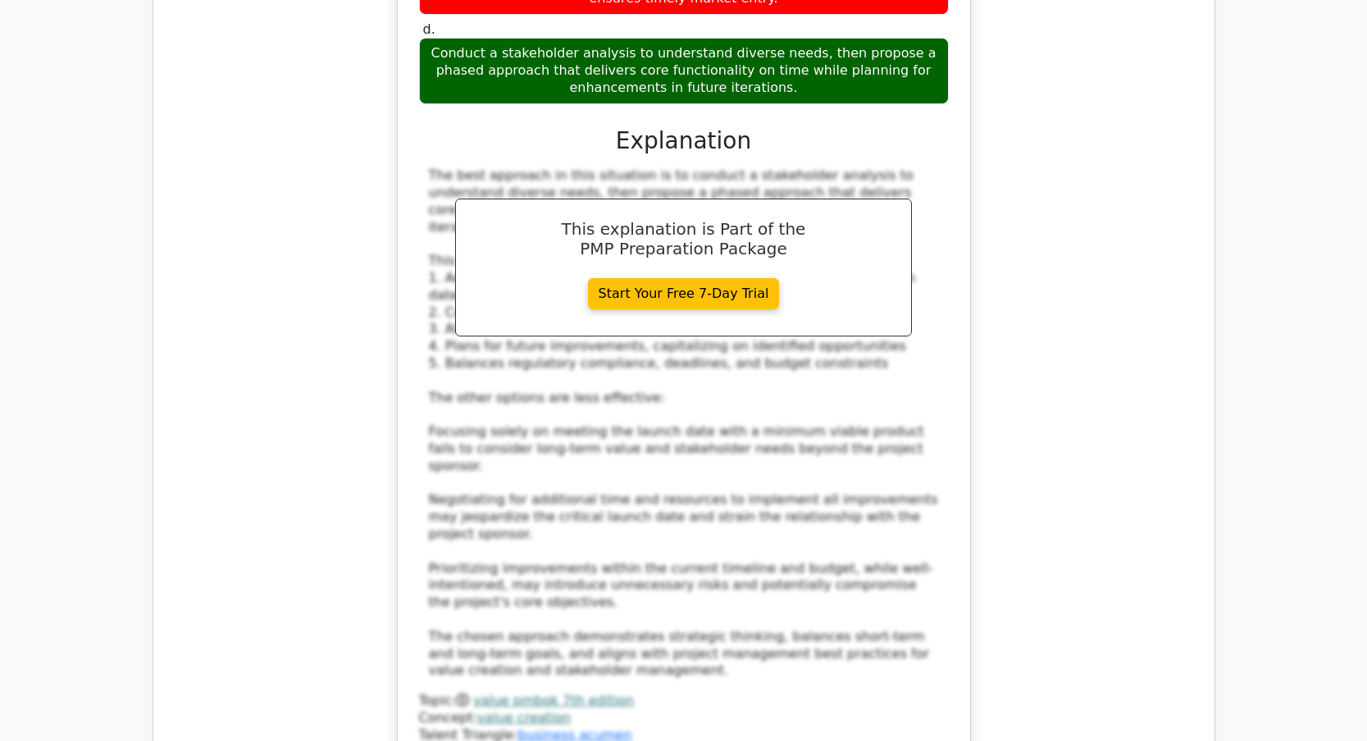
scroll to position [7463, 0]
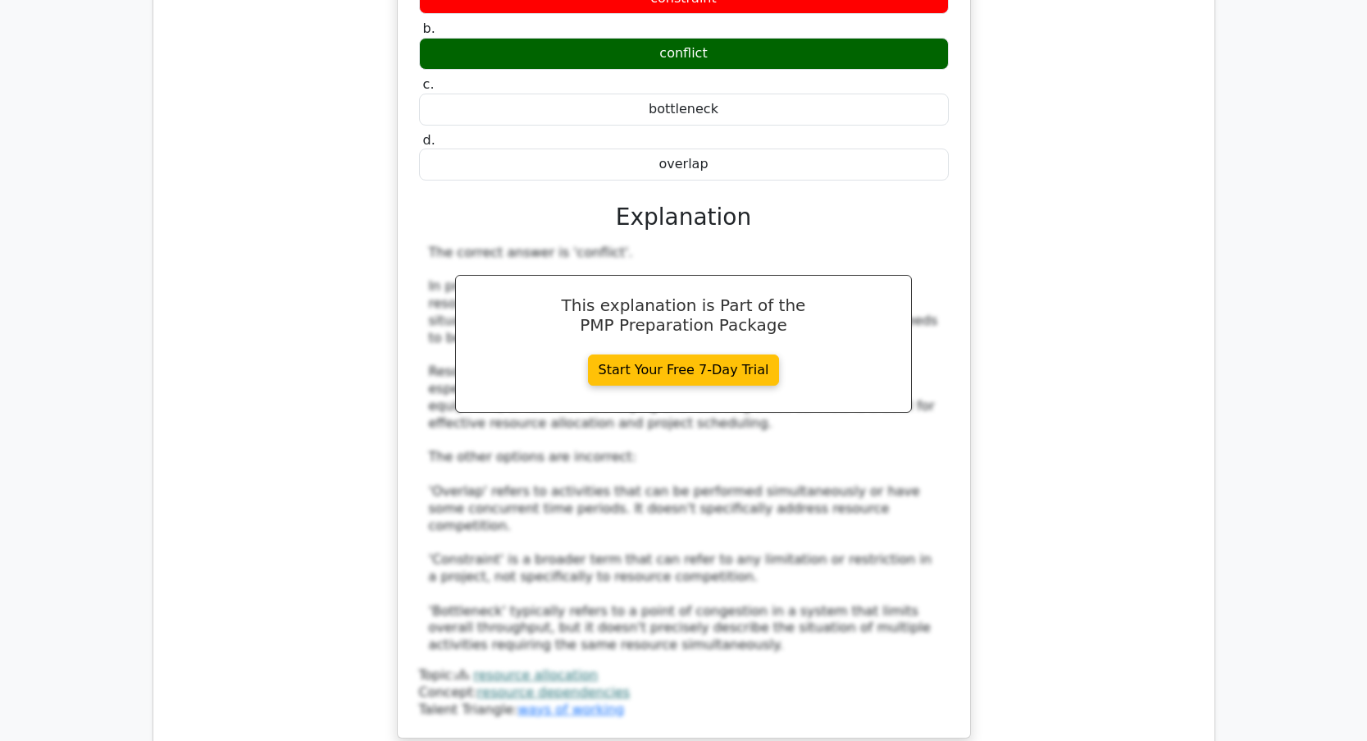
scroll to position [8448, 0]
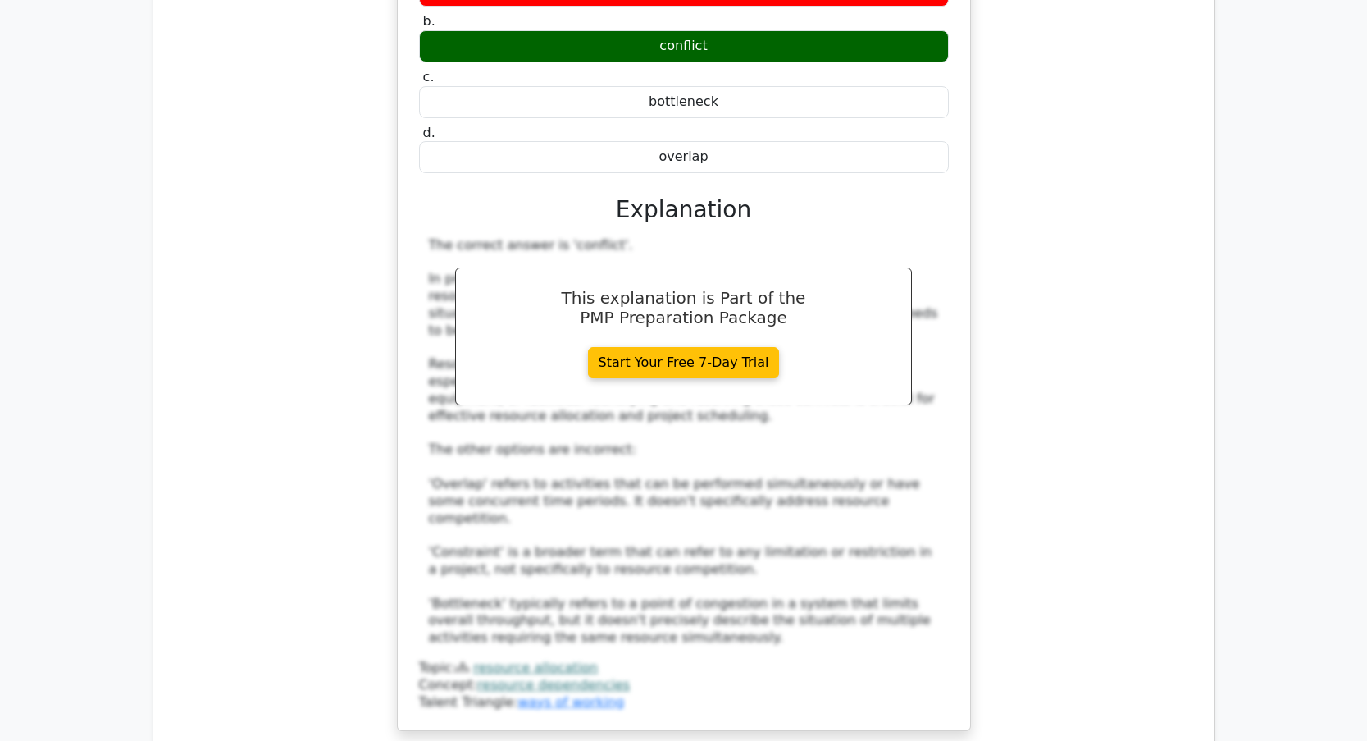
drag, startPoint x: 1111, startPoint y: 394, endPoint x: 1121, endPoint y: 394, distance: 9.9
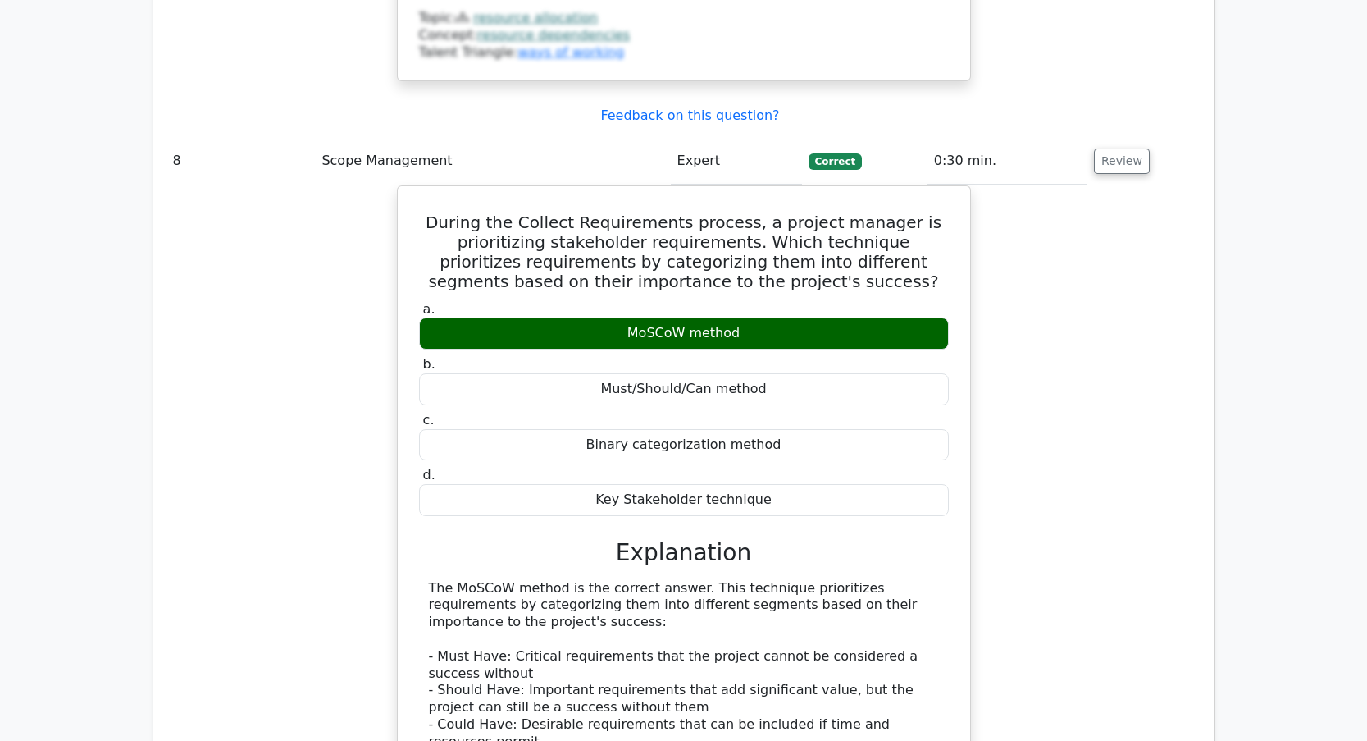
scroll to position [9514, 0]
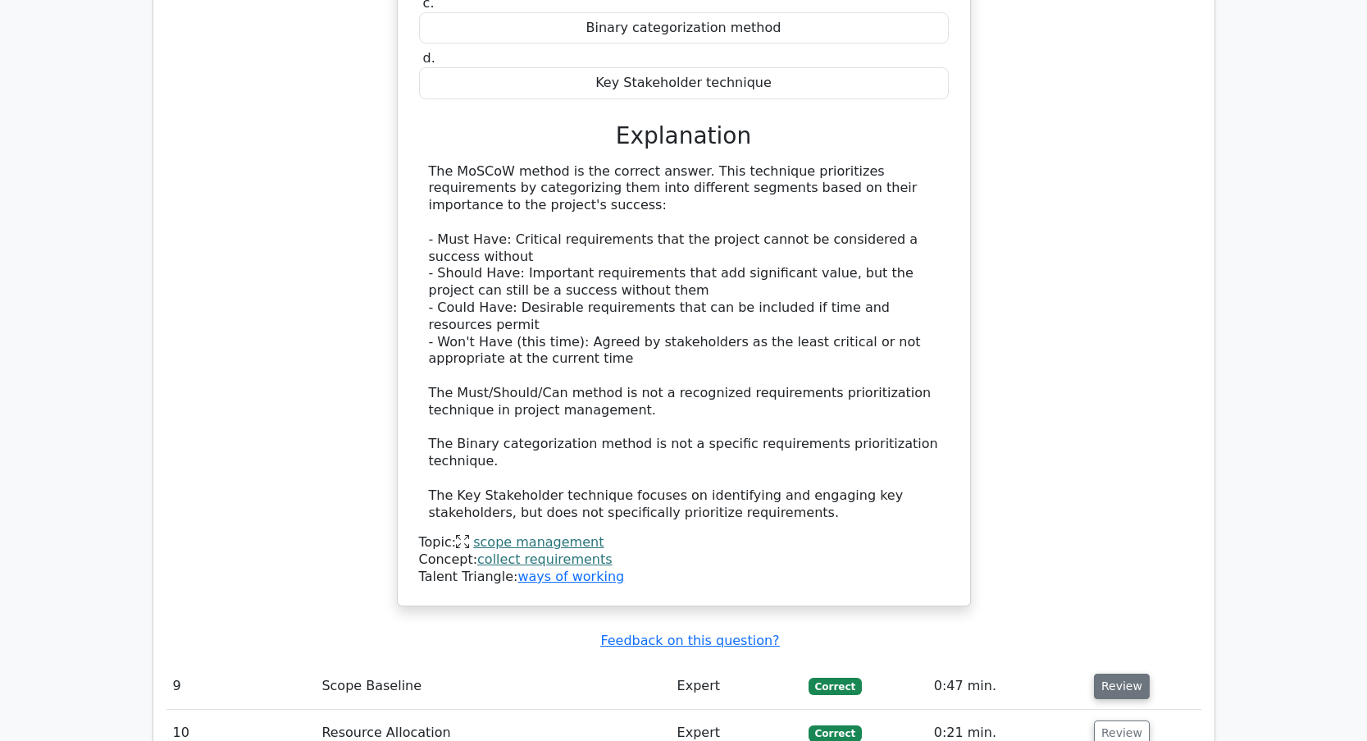
click at [1123, 673] on button "Review" at bounding box center [1122, 685] width 56 height 25
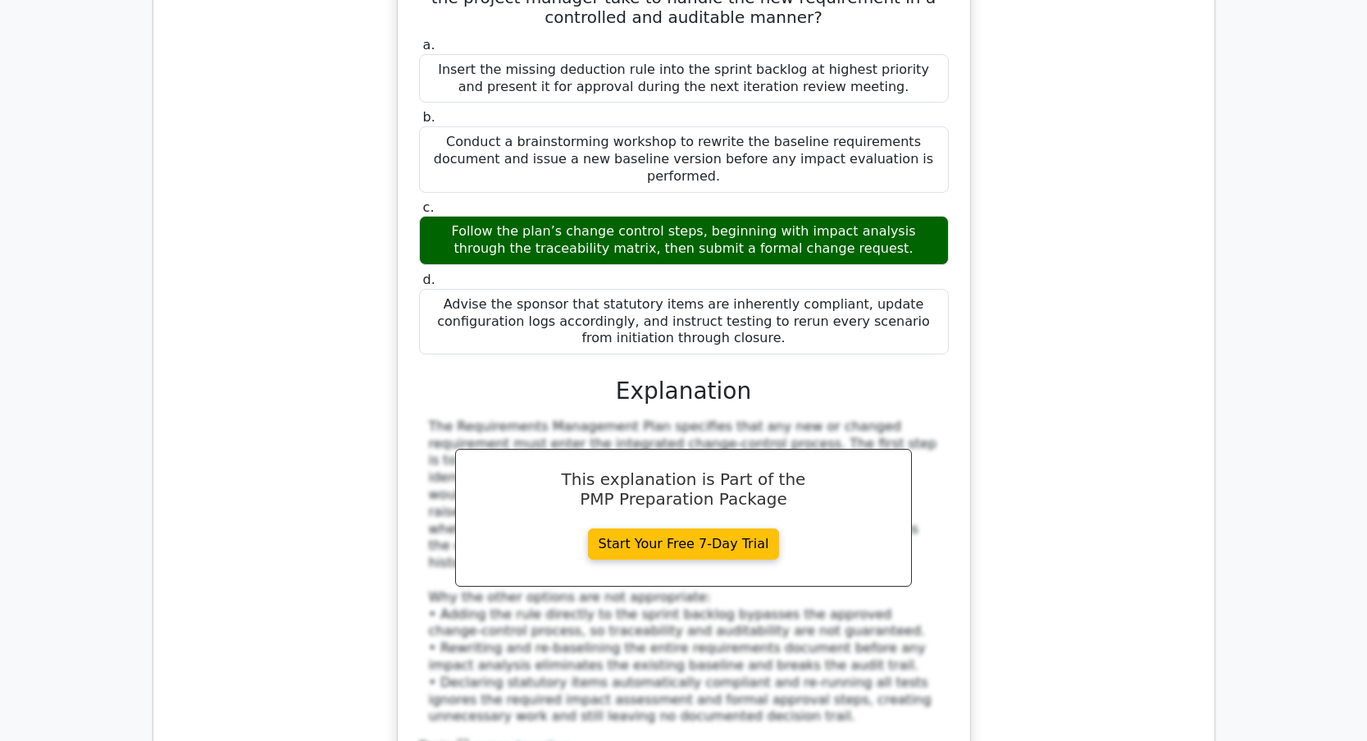
scroll to position [10498, 0]
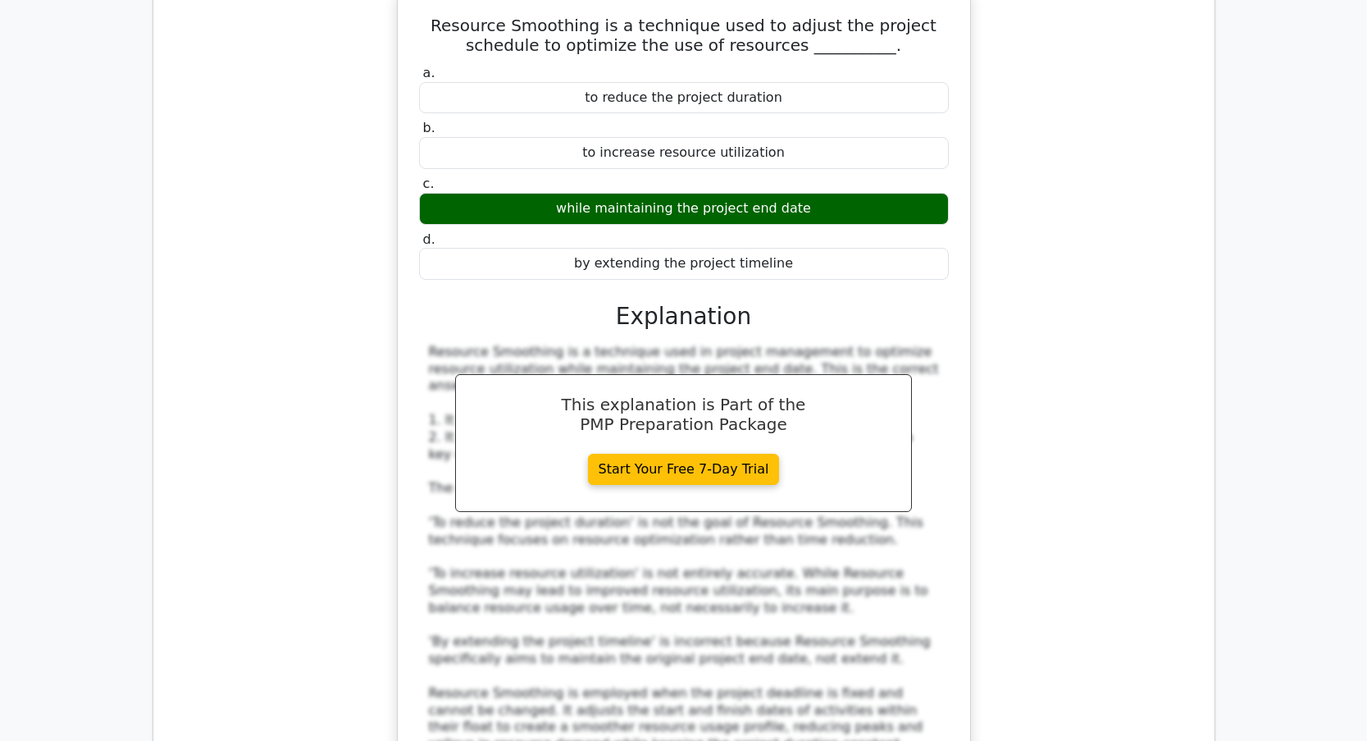
scroll to position [11400, 0]
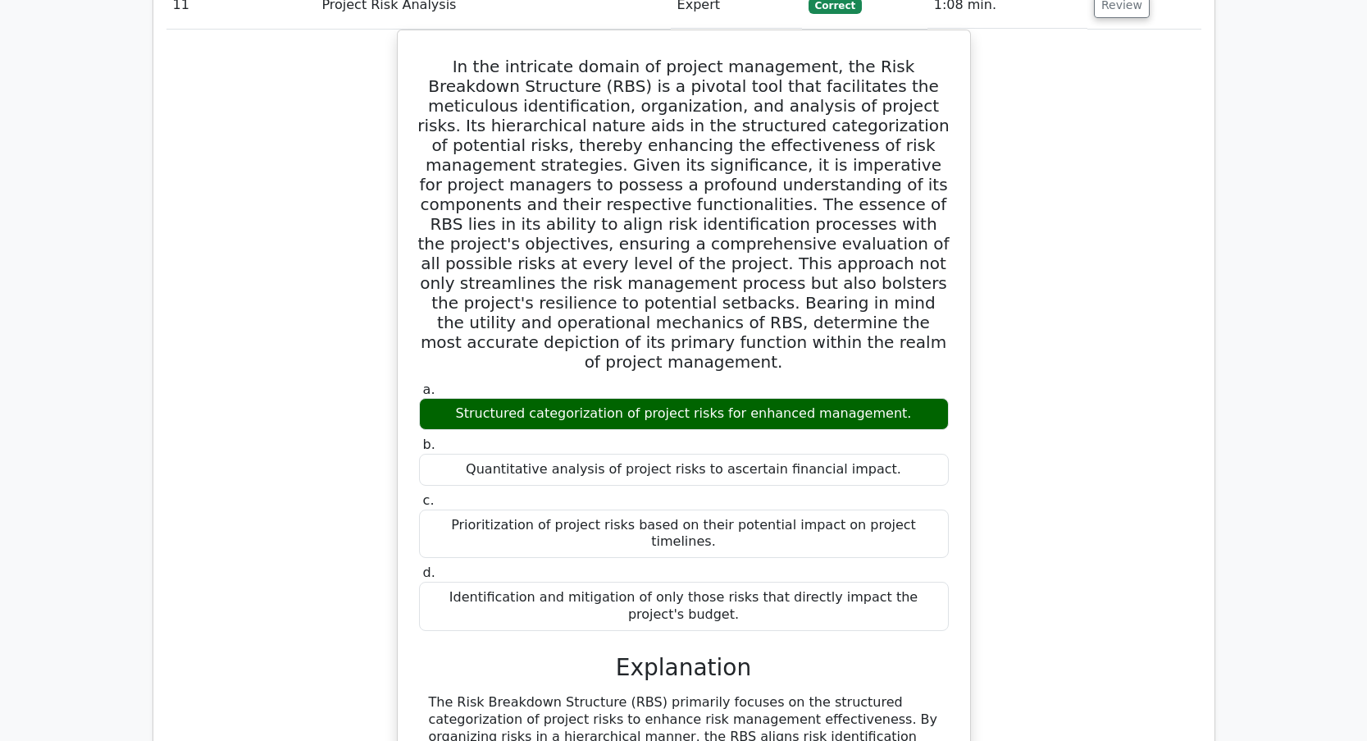
scroll to position [12548, 0]
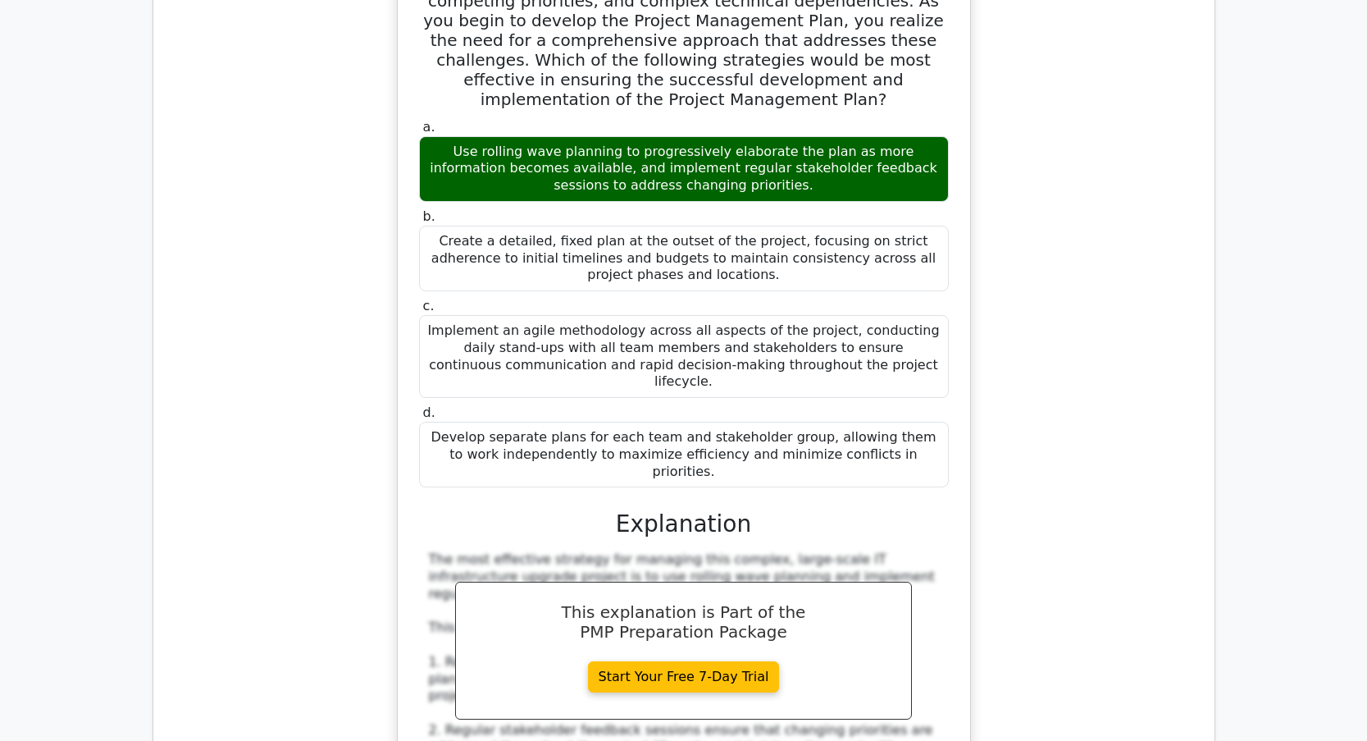
scroll to position [13779, 0]
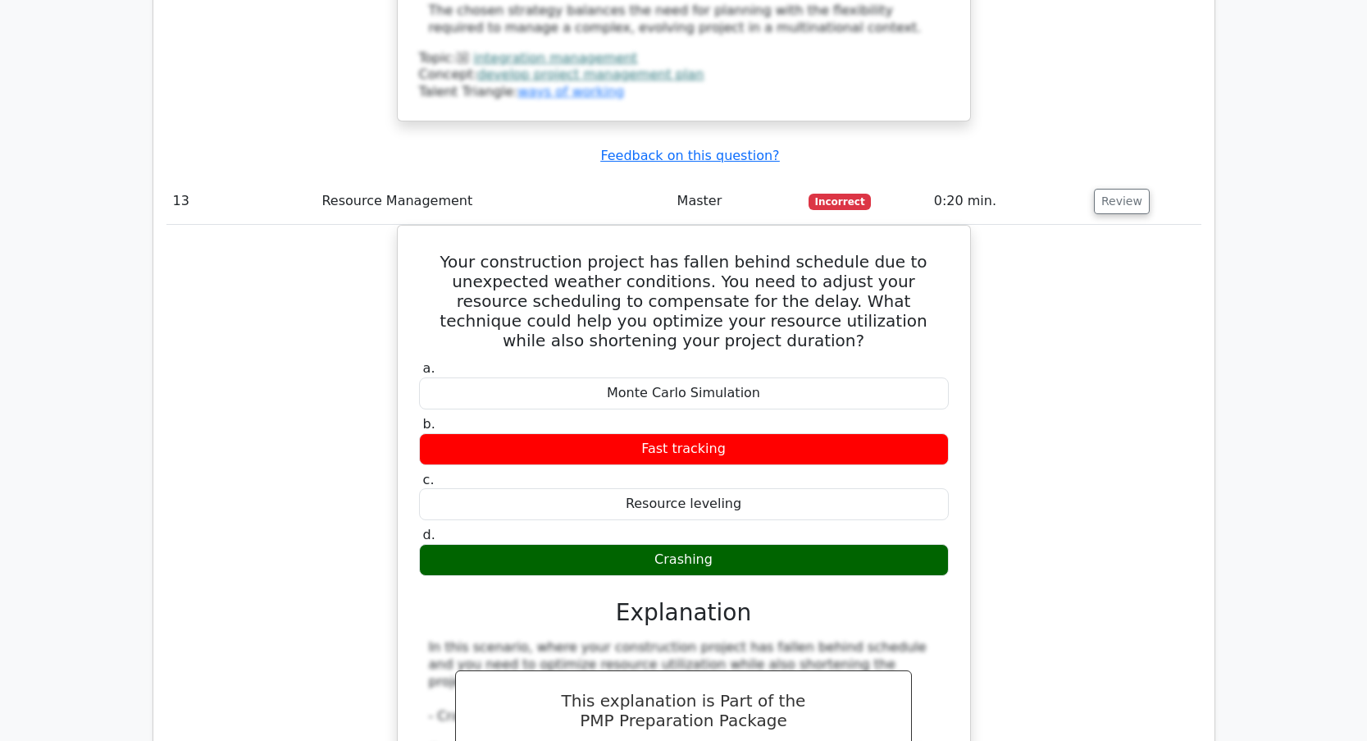
scroll to position [14927, 0]
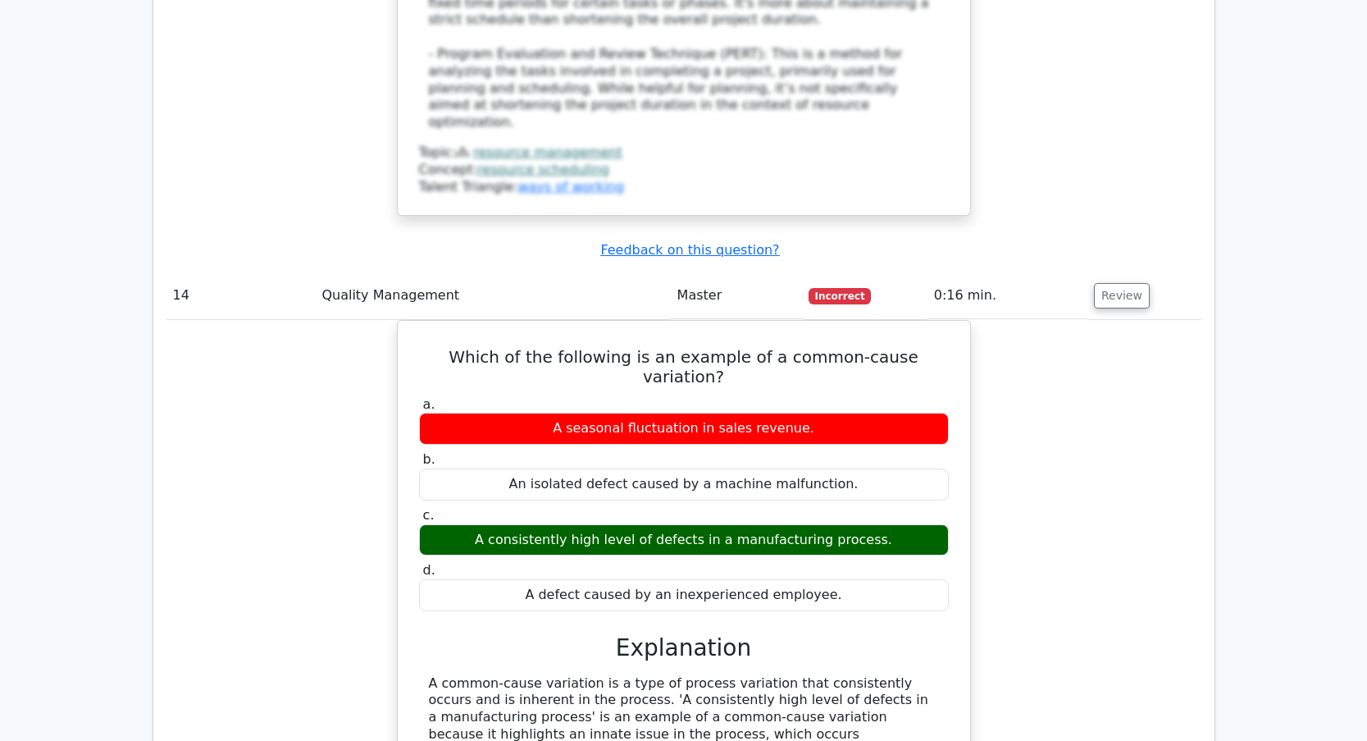
scroll to position [15911, 0]
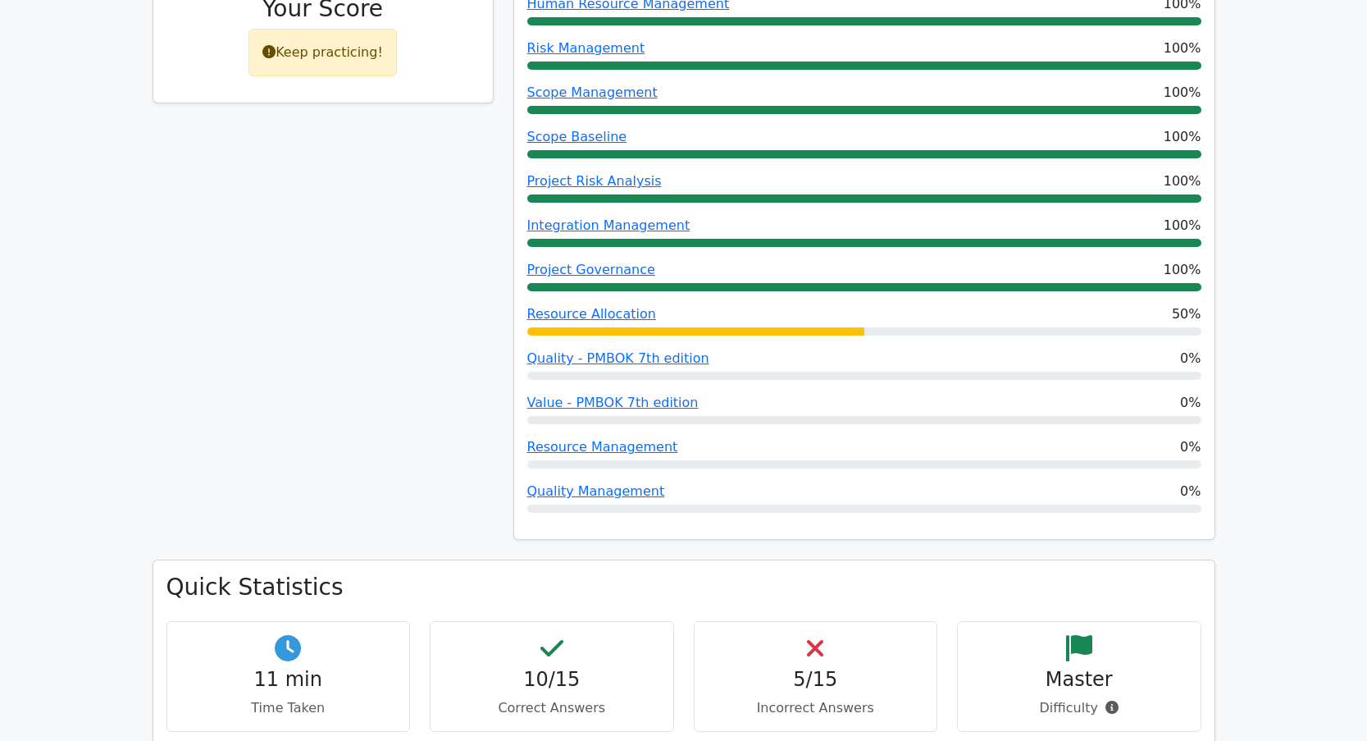
scroll to position [0, 0]
